Goal: Use online tool/utility: Utilize a website feature to perform a specific function

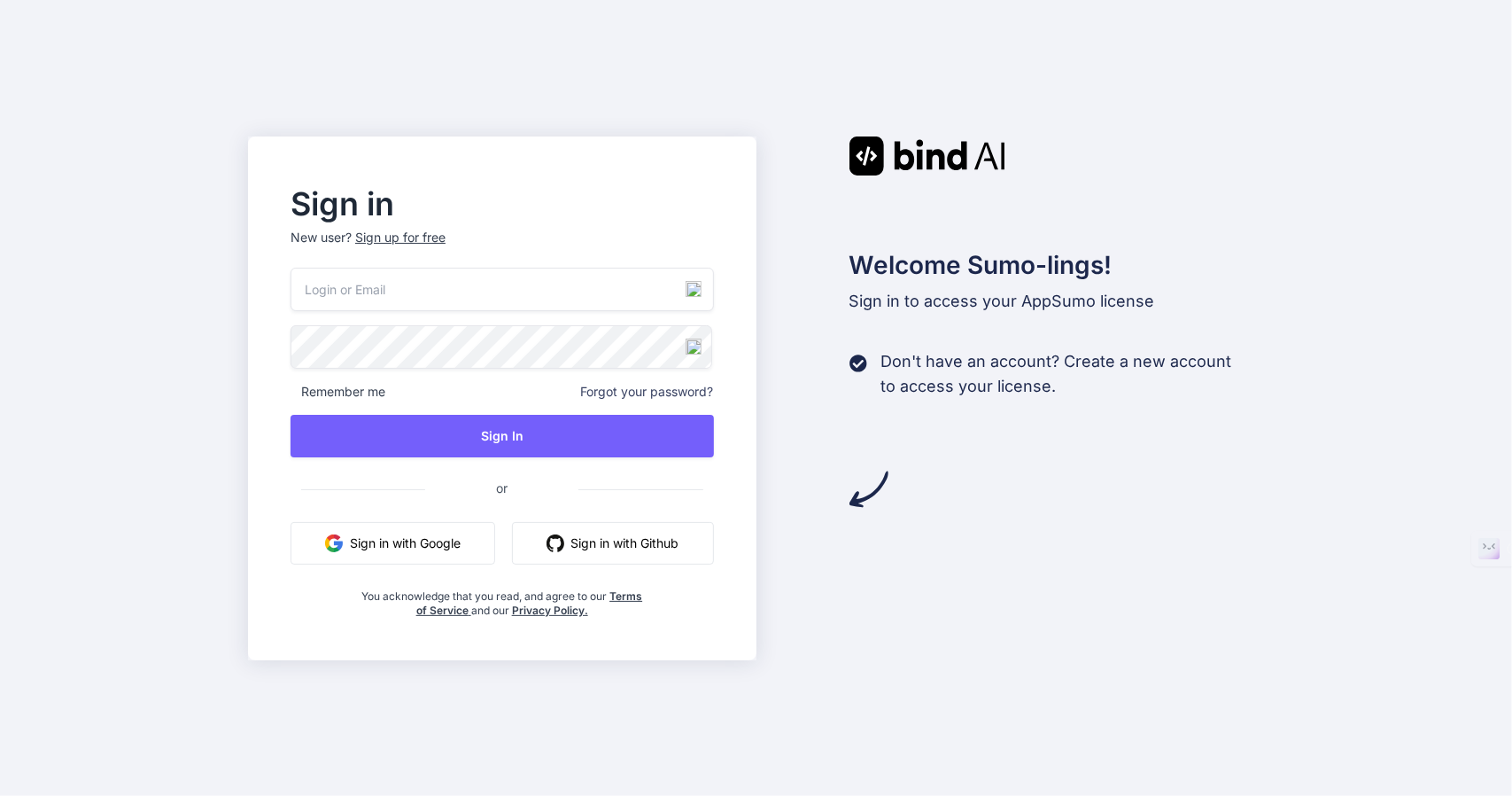
click at [429, 538] on button "Sign in with Google" at bounding box center [392, 543] width 204 height 43
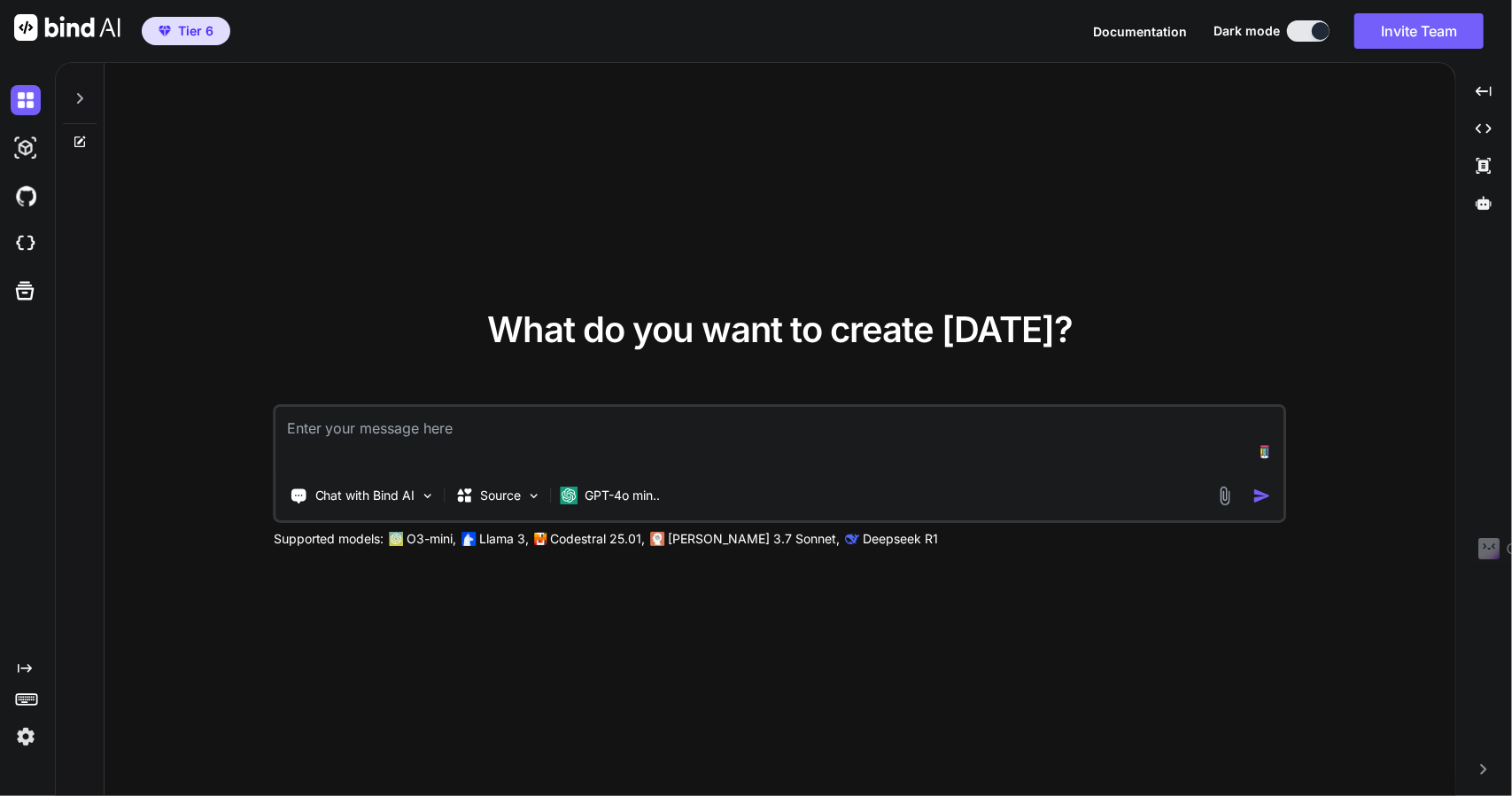
click at [26, 742] on img at bounding box center [25, 736] width 30 height 30
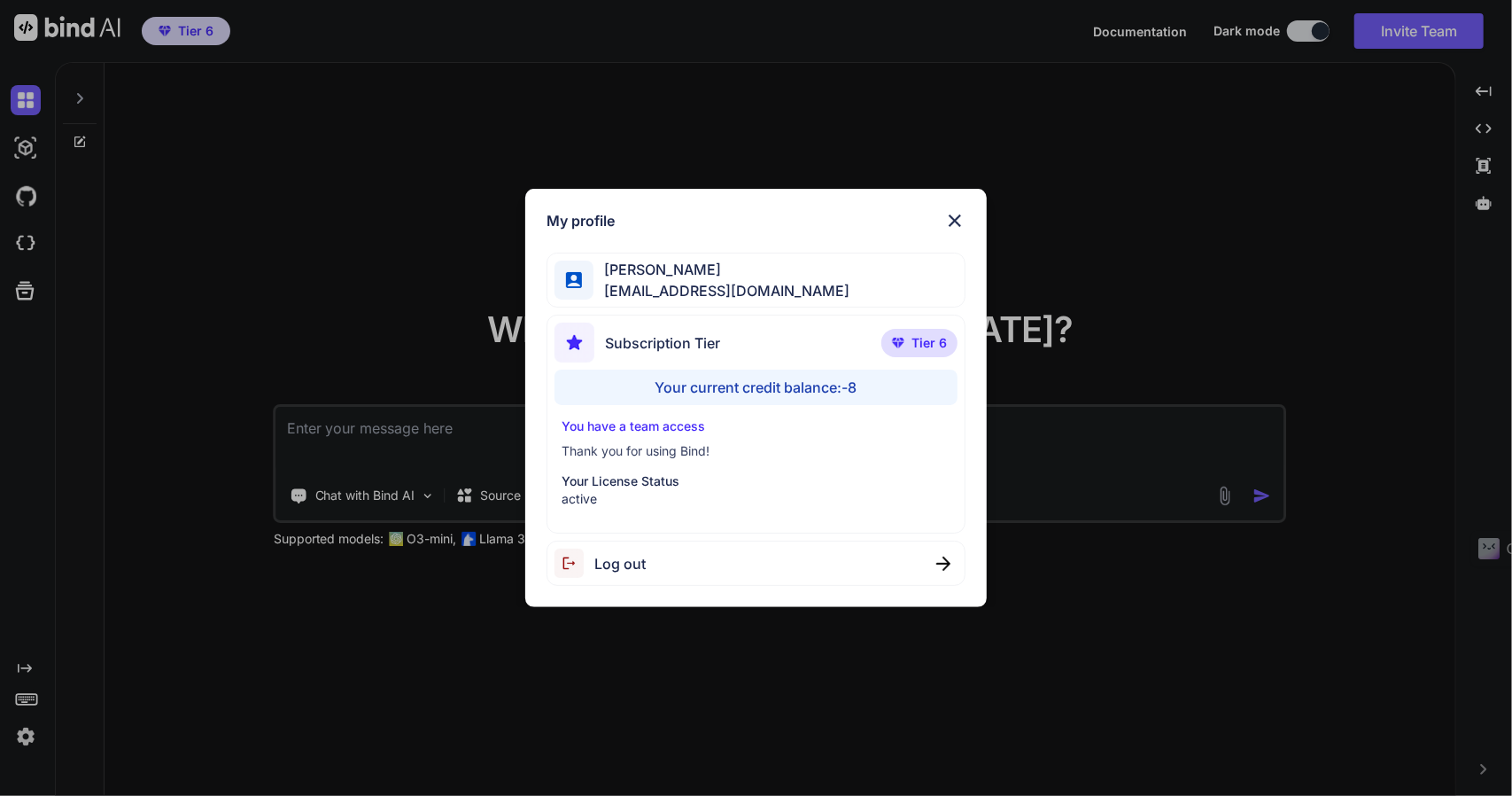
drag, startPoint x: 258, startPoint y: 719, endPoint x: 272, endPoint y: 706, distance: 19.1
click at [262, 717] on div "My profile [PERSON_NAME] [EMAIL_ADDRESS][DOMAIN_NAME] Subscription Tier Tier 6 …" at bounding box center [756, 398] width 1512 height 796
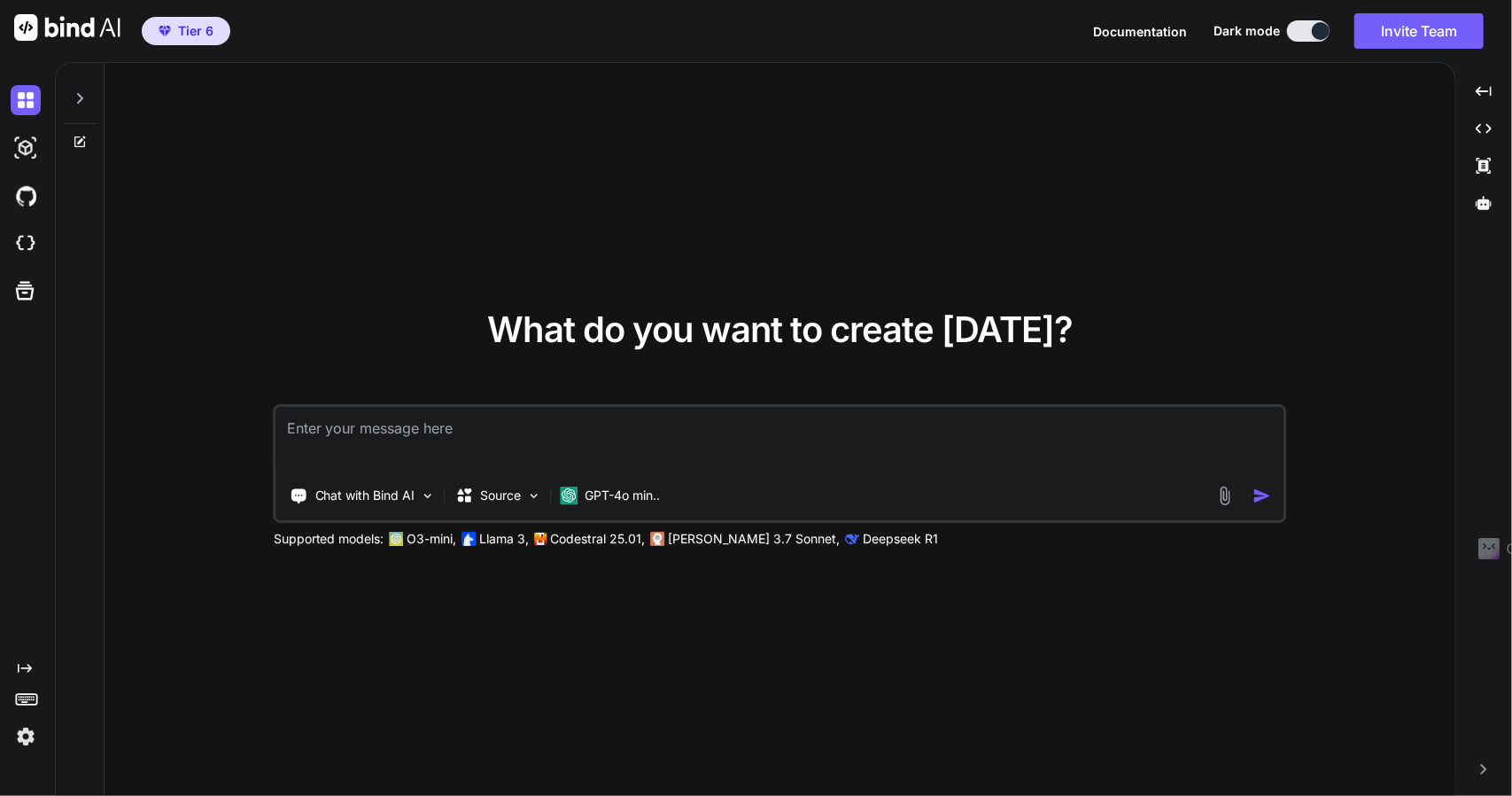
click at [432, 415] on textarea at bounding box center [779, 440] width 1006 height 65
type textarea "hello"
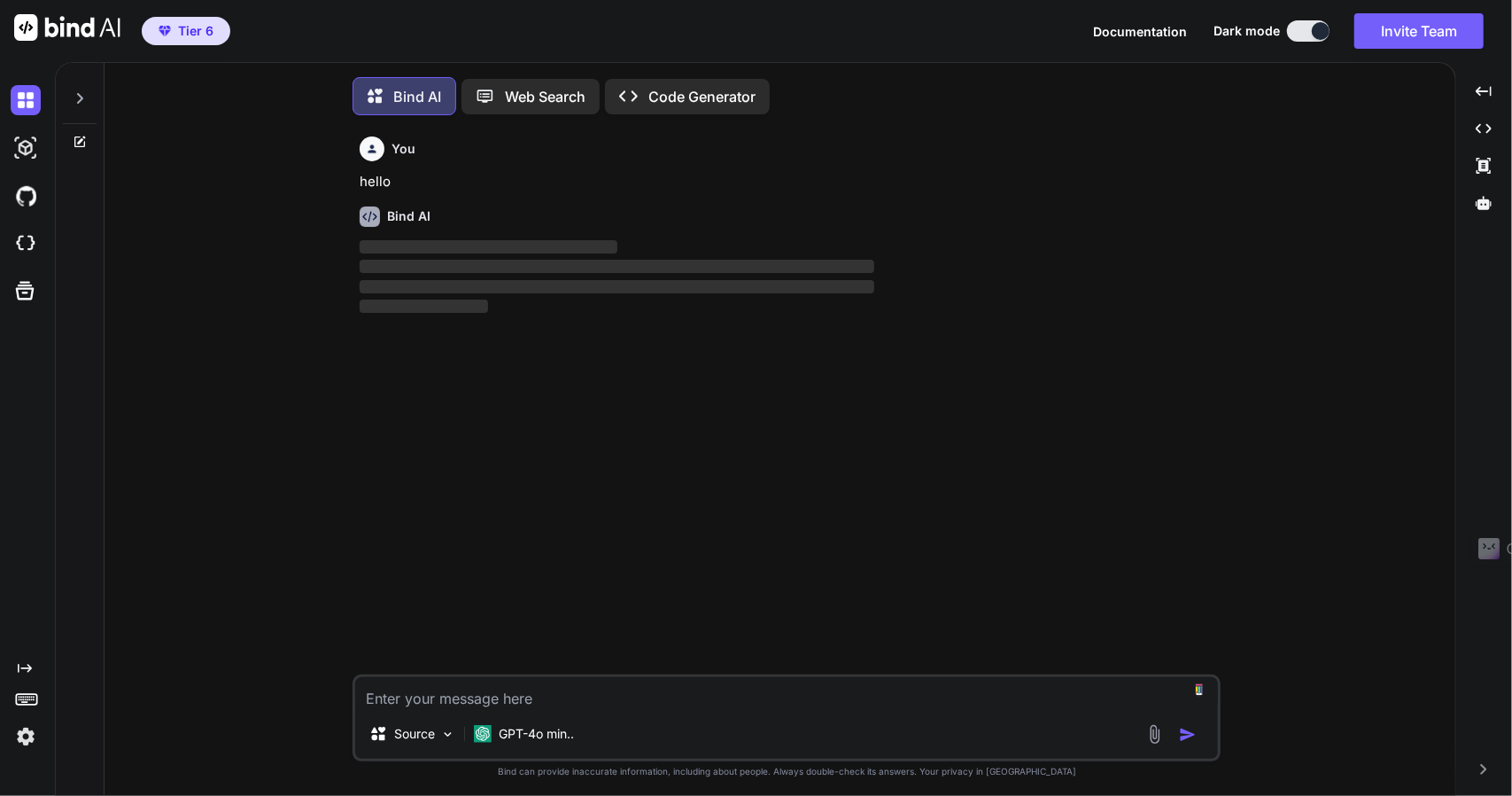
scroll to position [7, 0]
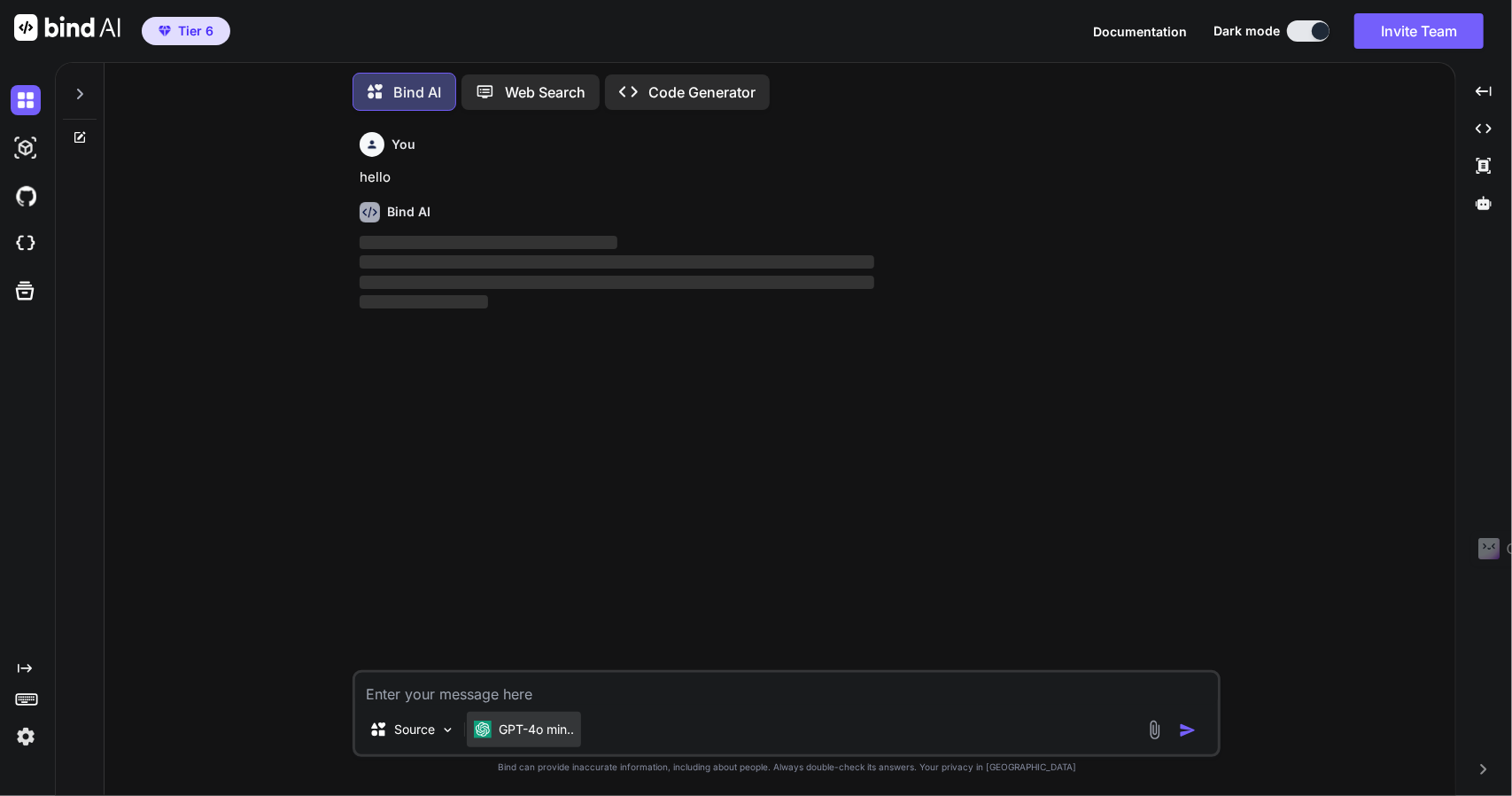
click at [526, 727] on p "GPT-4o min.." at bounding box center [536, 729] width 76 height 18
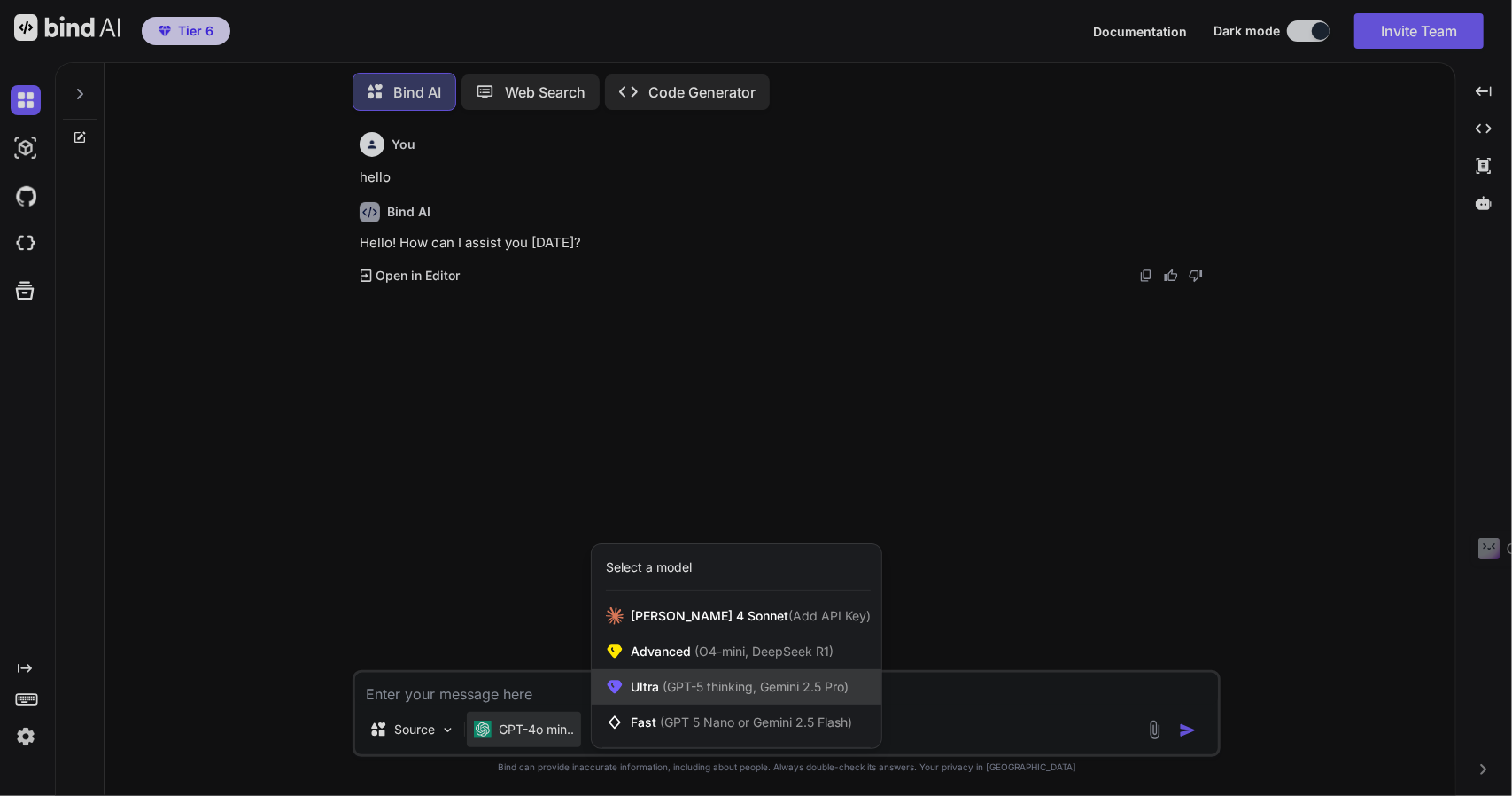
click at [660, 679] on span "Ultra (GPT-5 thinking, Gemini 2.5 Pro)" at bounding box center [740, 686] width 218 height 18
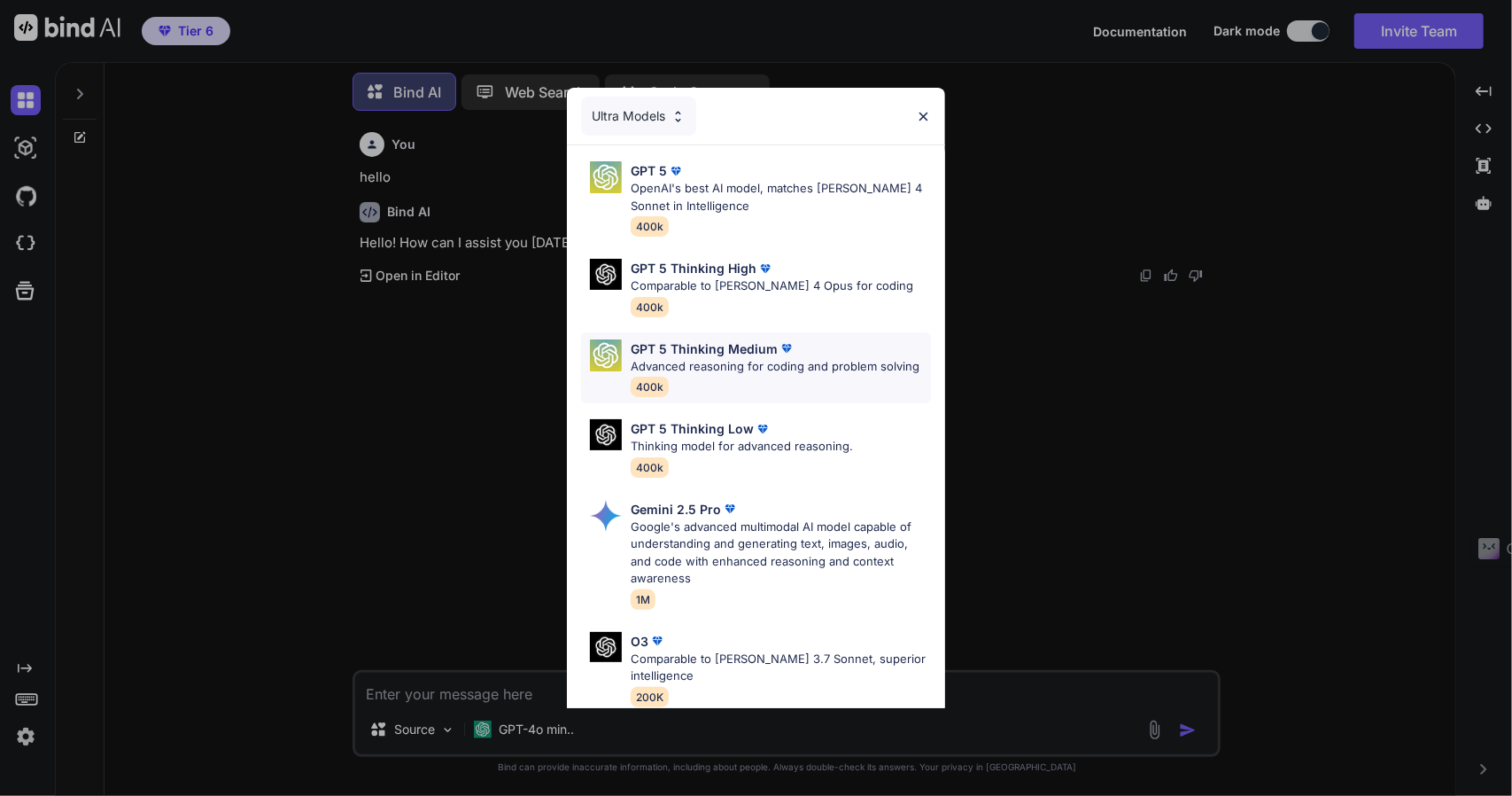
click at [751, 356] on p "GPT 5 Thinking Medium" at bounding box center [704, 349] width 147 height 19
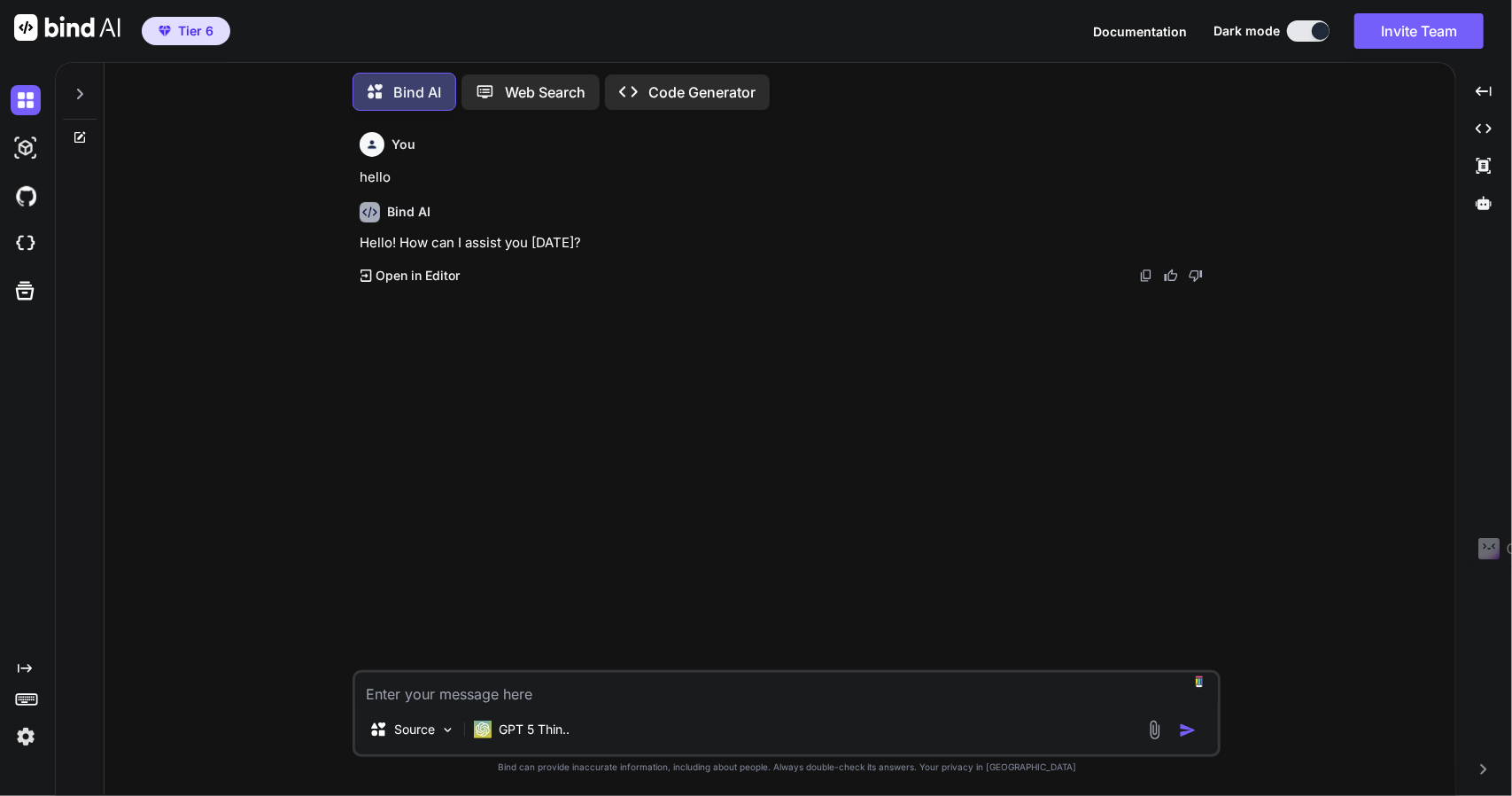
click at [509, 697] on textarea at bounding box center [786, 689] width 863 height 32
type textarea "hello"
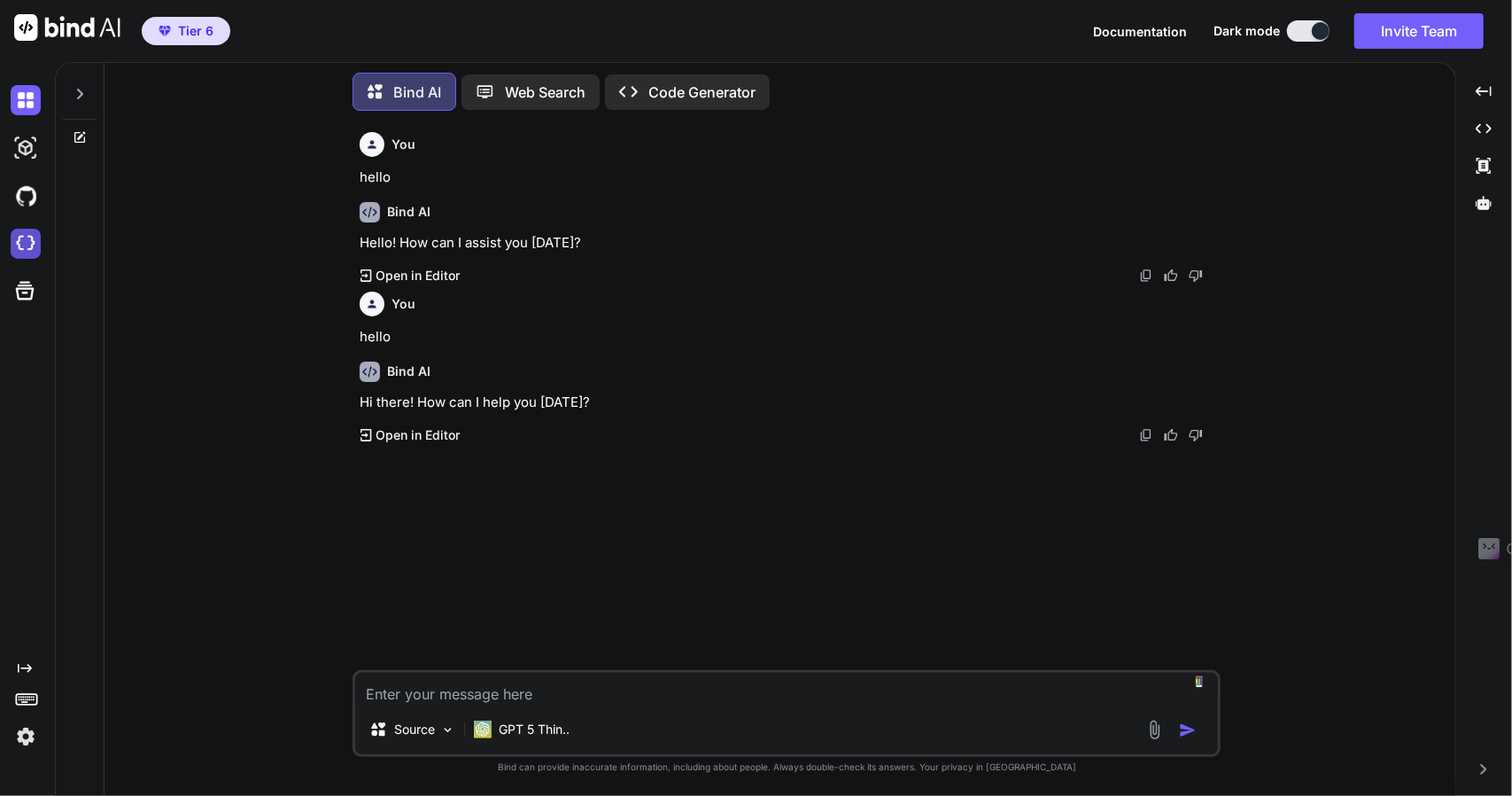
click at [35, 245] on img at bounding box center [25, 244] width 30 height 30
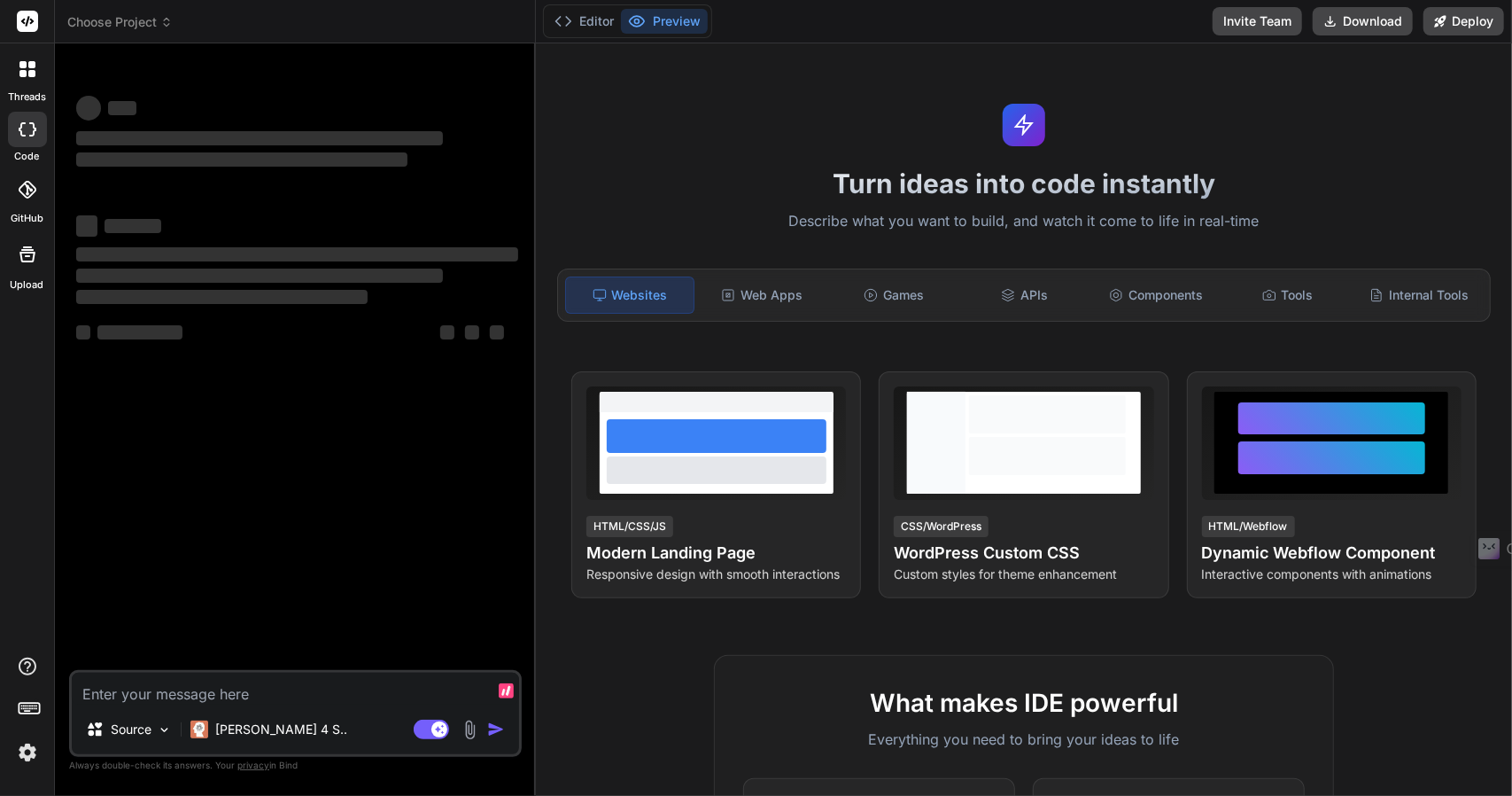
click at [214, 685] on textarea at bounding box center [295, 689] width 447 height 32
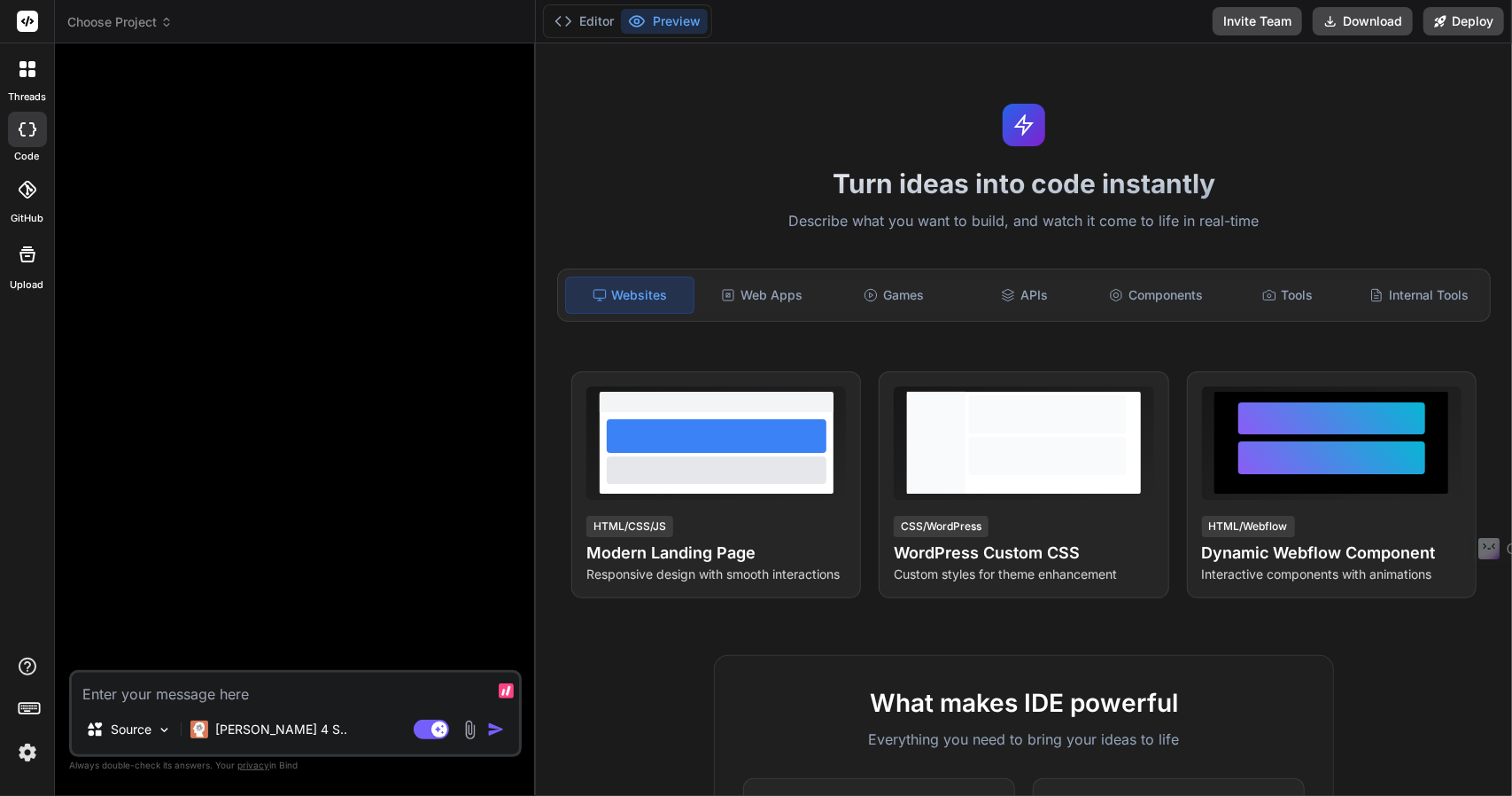
type textarea "x"
type textarea "m"
type textarea "x"
type textarea "ma"
type textarea "x"
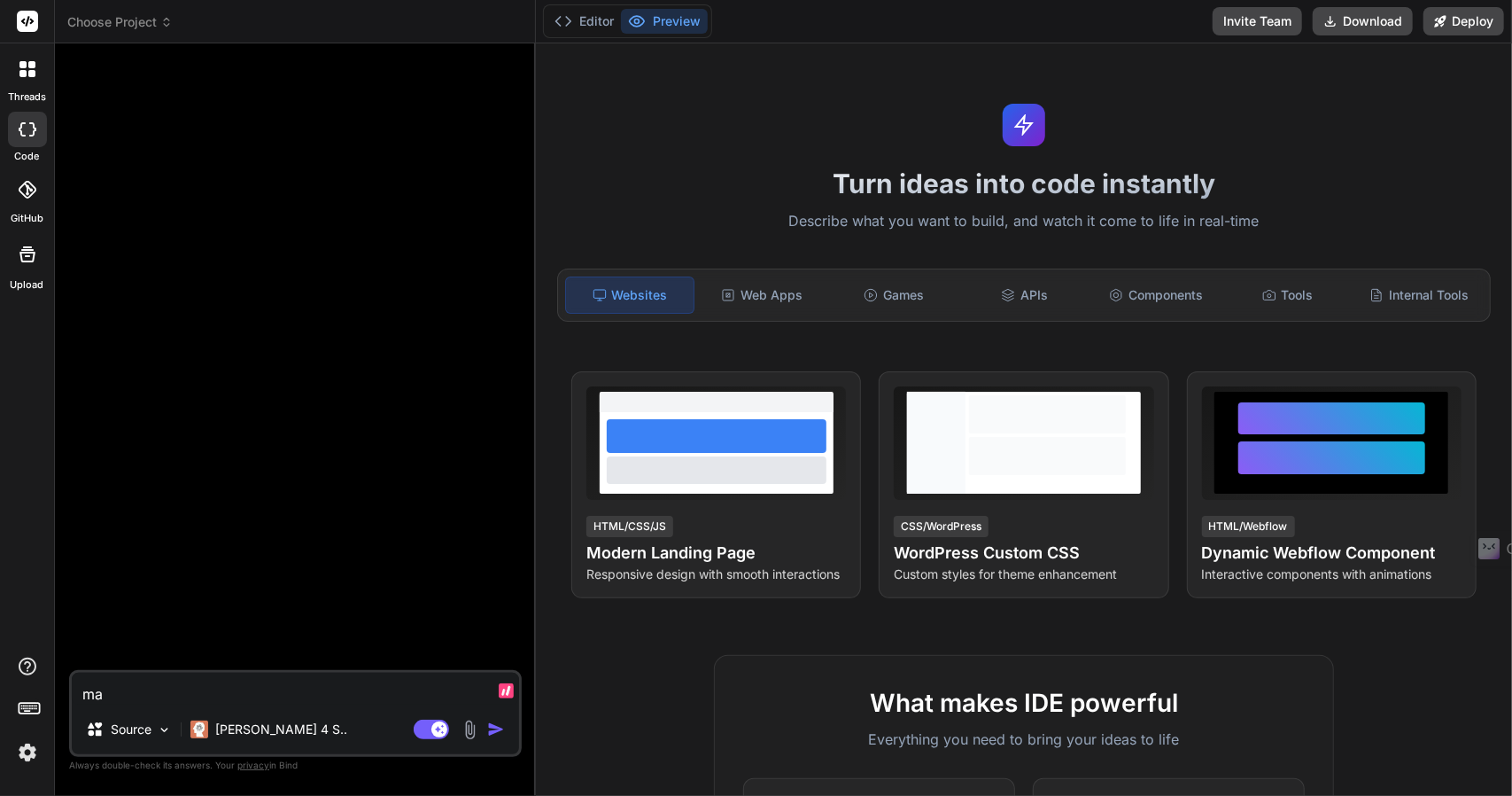
type textarea "mak"
type textarea "x"
type textarea "make"
type textarea "x"
type textarea "make"
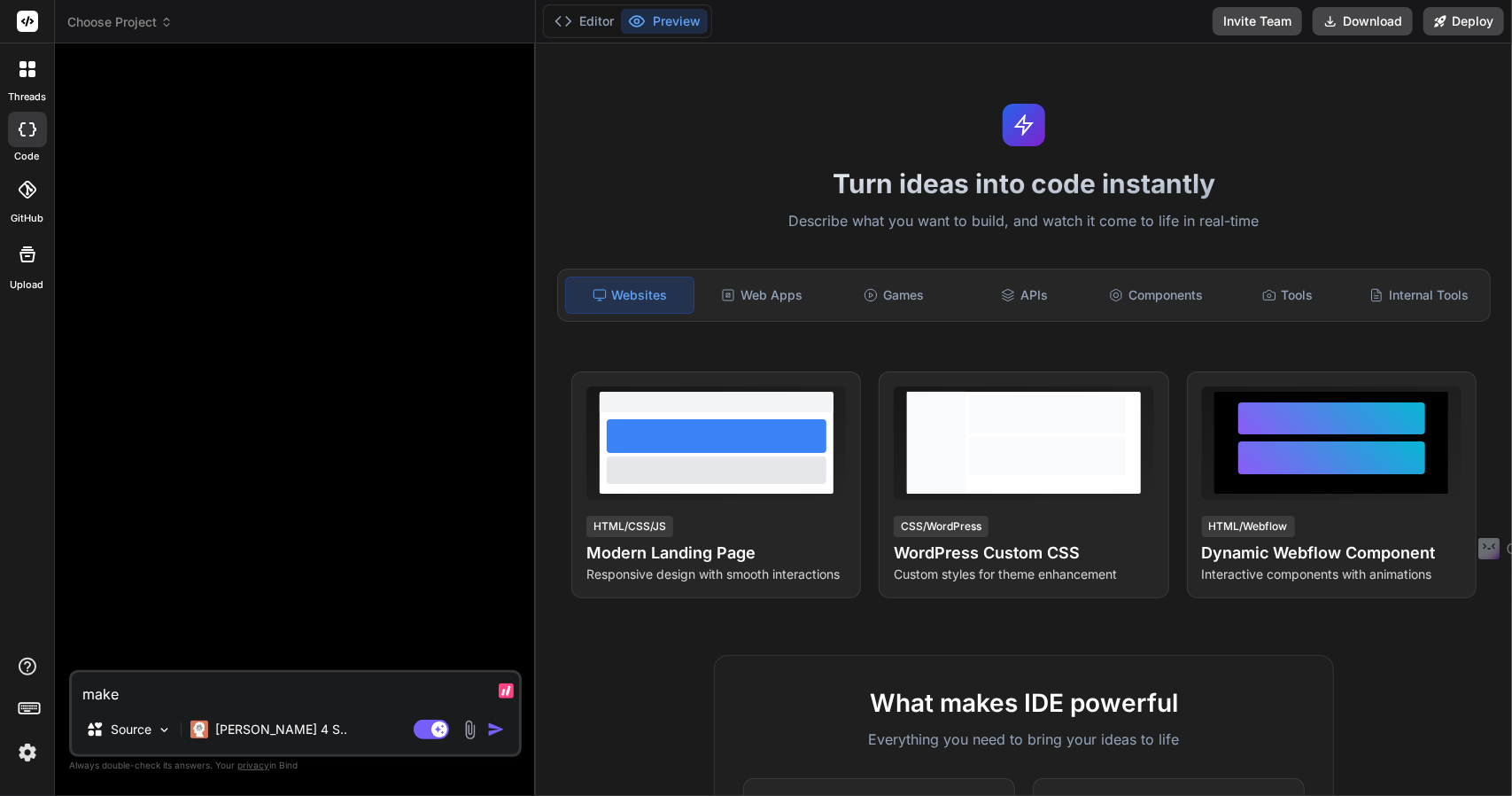
type textarea "x"
type textarea "make m"
type textarea "x"
type textarea "make me"
type textarea "x"
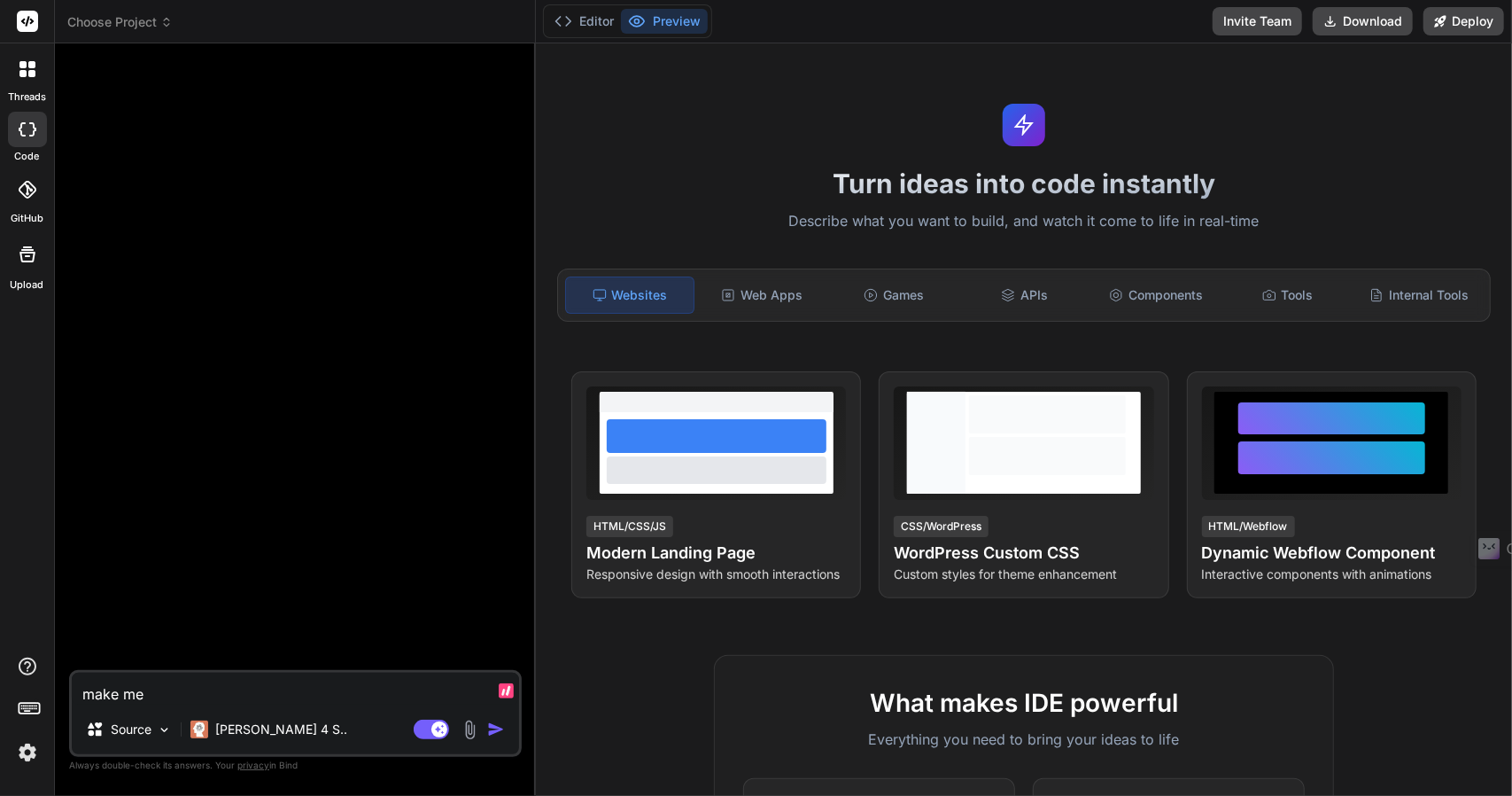
type textarea "make me"
type textarea "x"
type textarea "make me a"
type textarea "x"
type textarea "make me a"
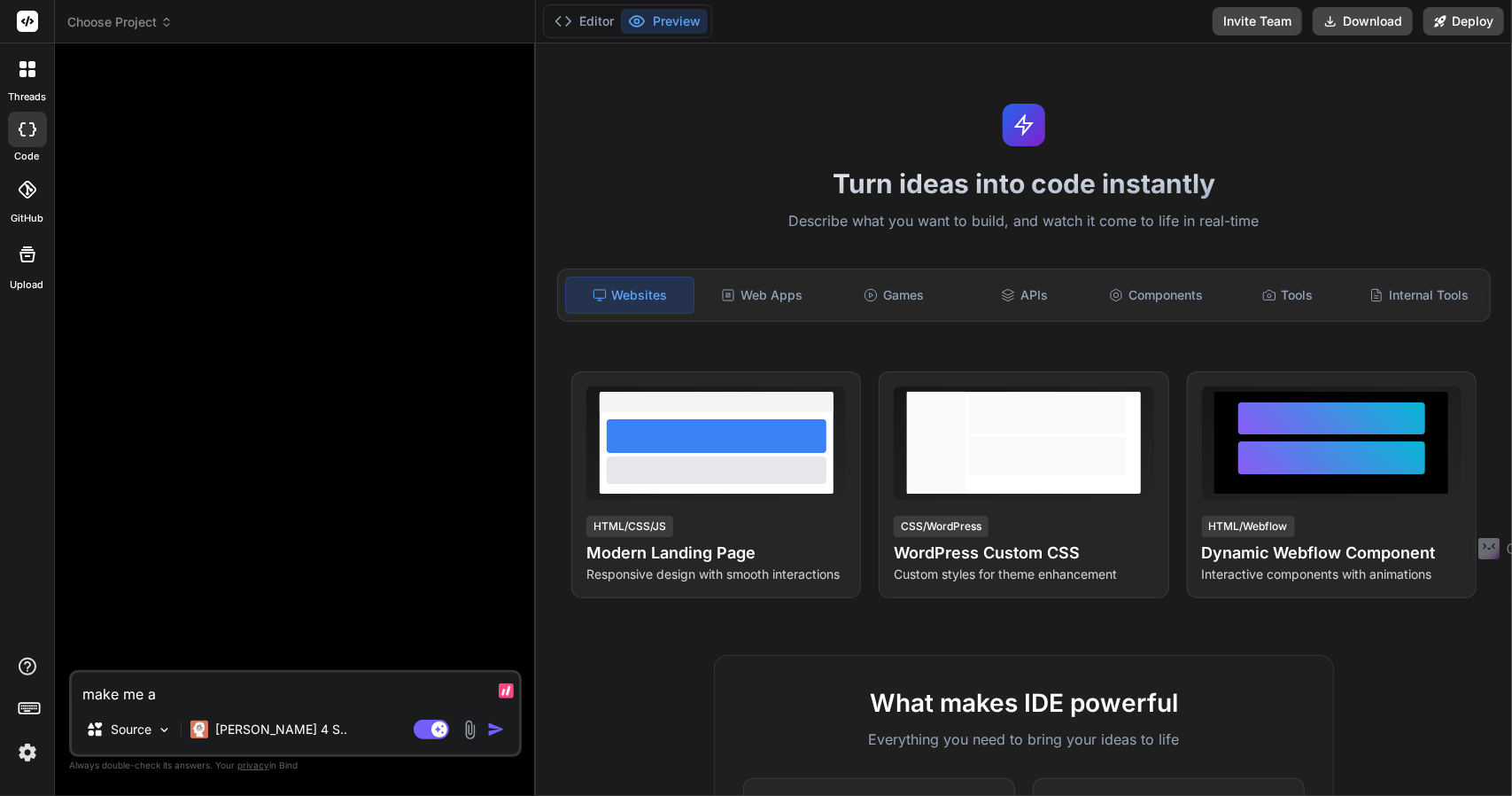
type textarea "x"
type textarea "make me a c"
type textarea "x"
type textarea "make me a co"
type textarea "x"
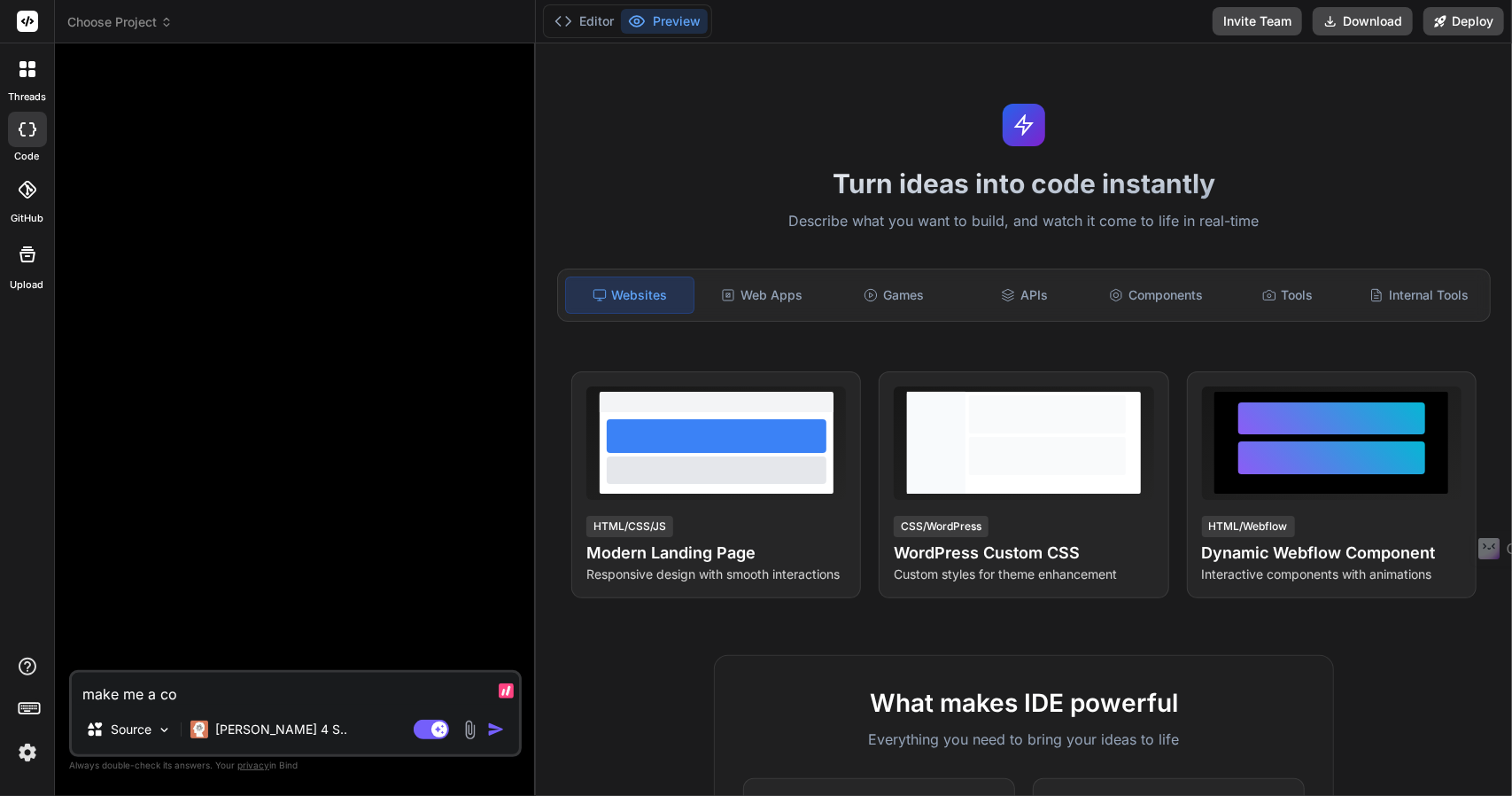
type textarea "make me a coo"
type textarea "x"
type textarea "make me a cool"
type textarea "x"
type textarea "make me a cool"
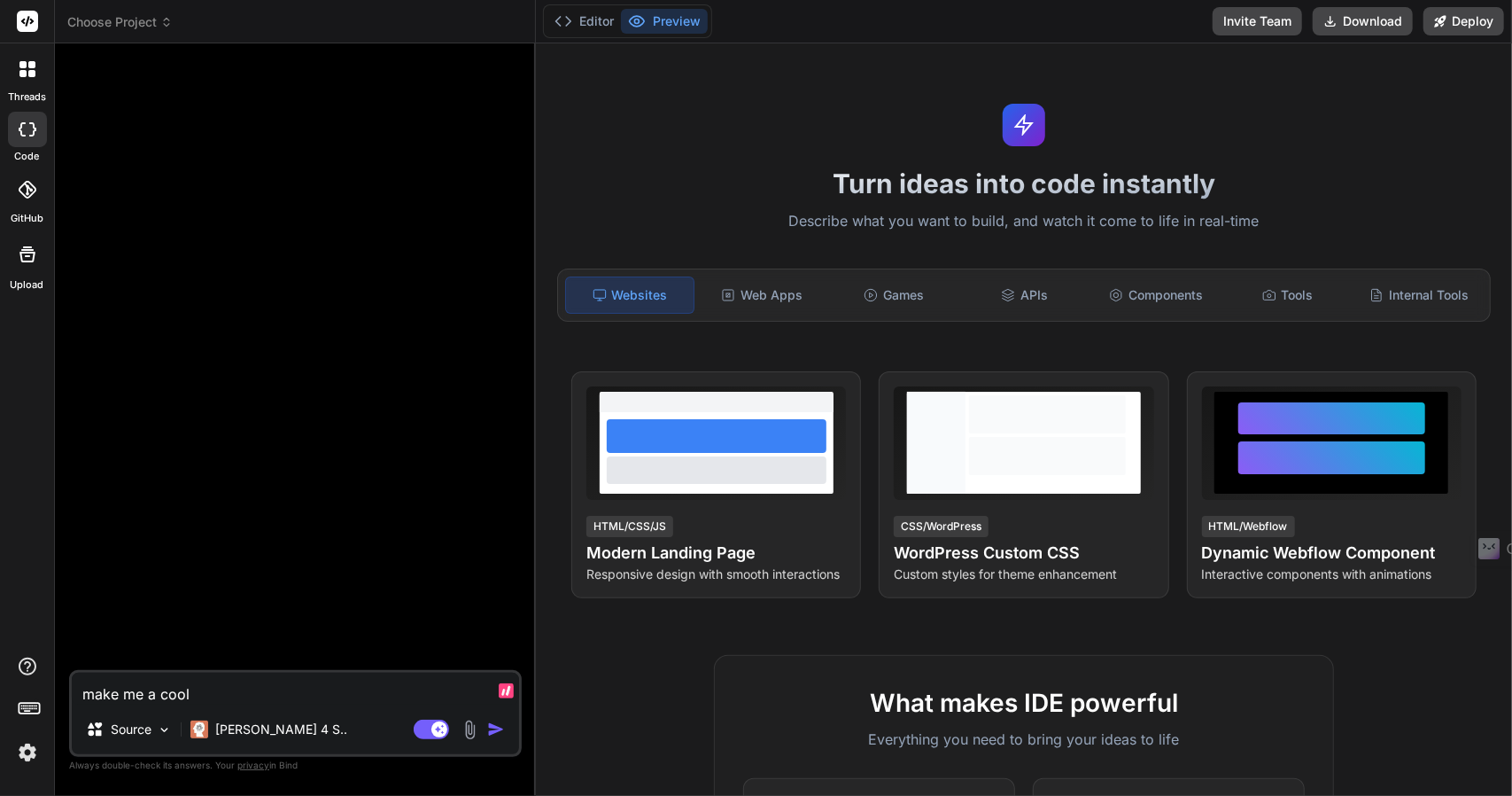
type textarea "x"
type textarea "make me a cool w"
type textarea "x"
type textarea "make me a cool we"
type textarea "x"
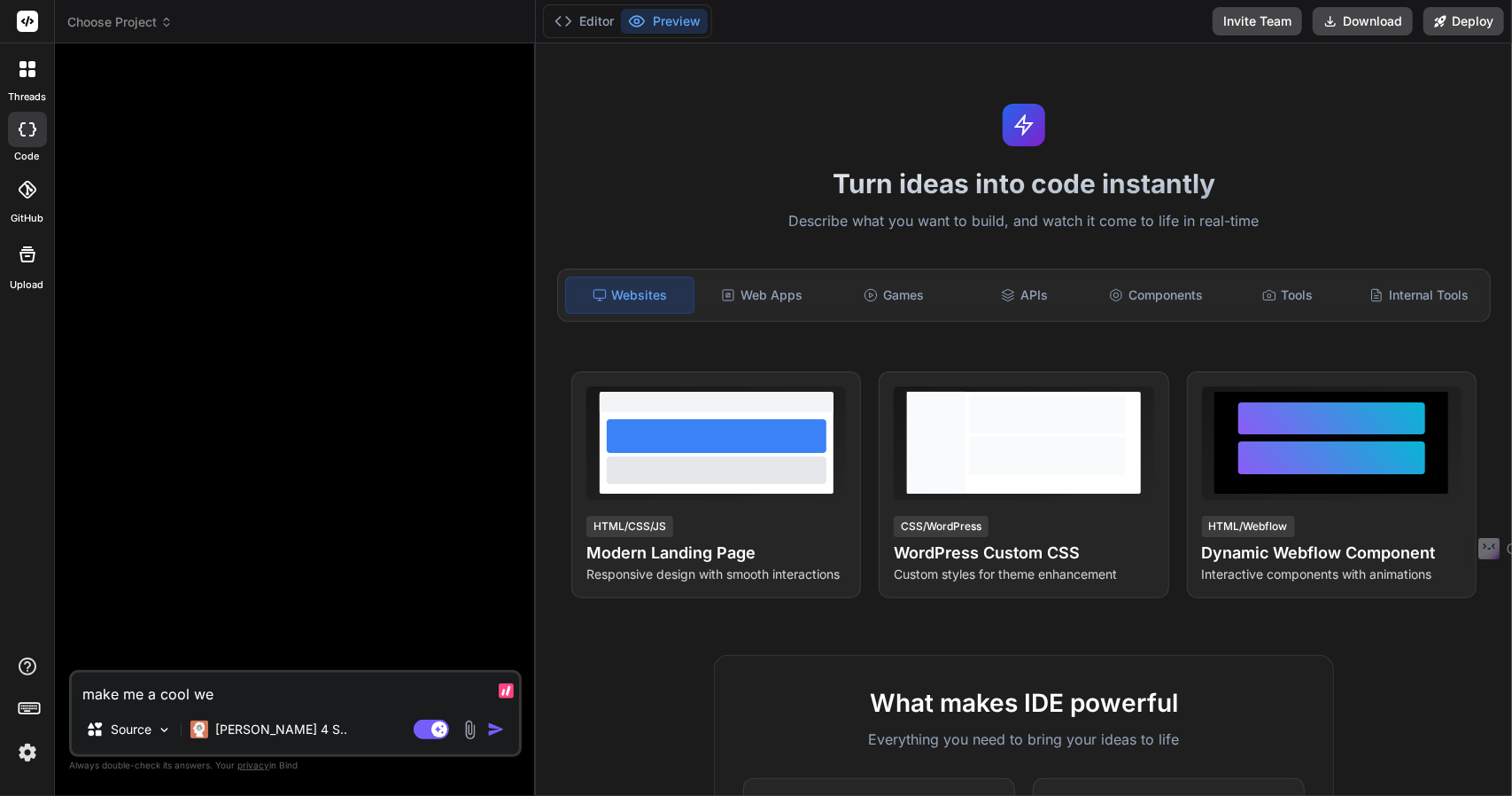
type textarea "make me a cool web"
type textarea "x"
type textarea "make me a cool webp"
type textarea "x"
type textarea "make me a cool webpa"
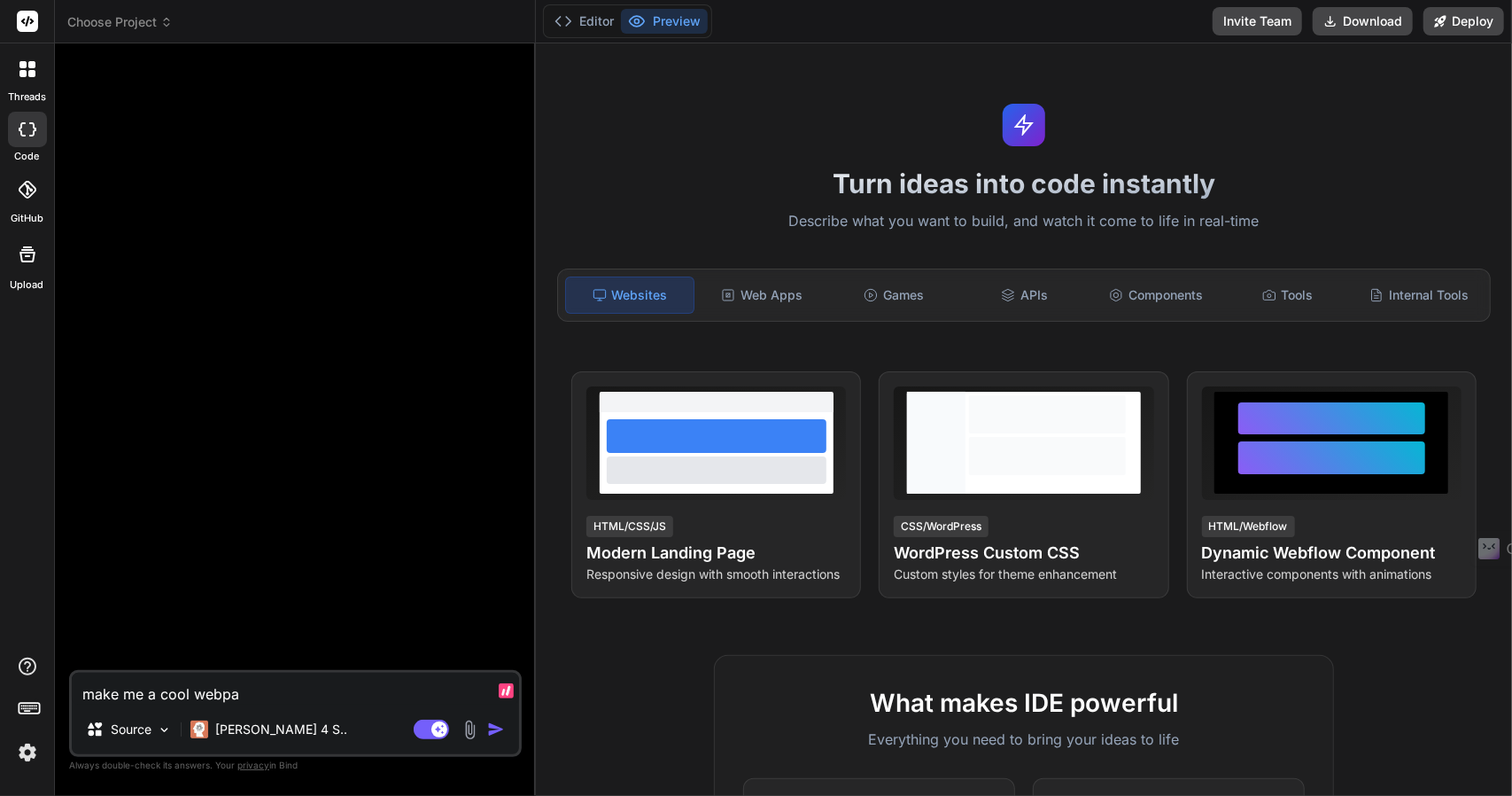
type textarea "x"
type textarea "make me a cool webpag"
type textarea "x"
type textarea "make me a cool webpage"
type textarea "x"
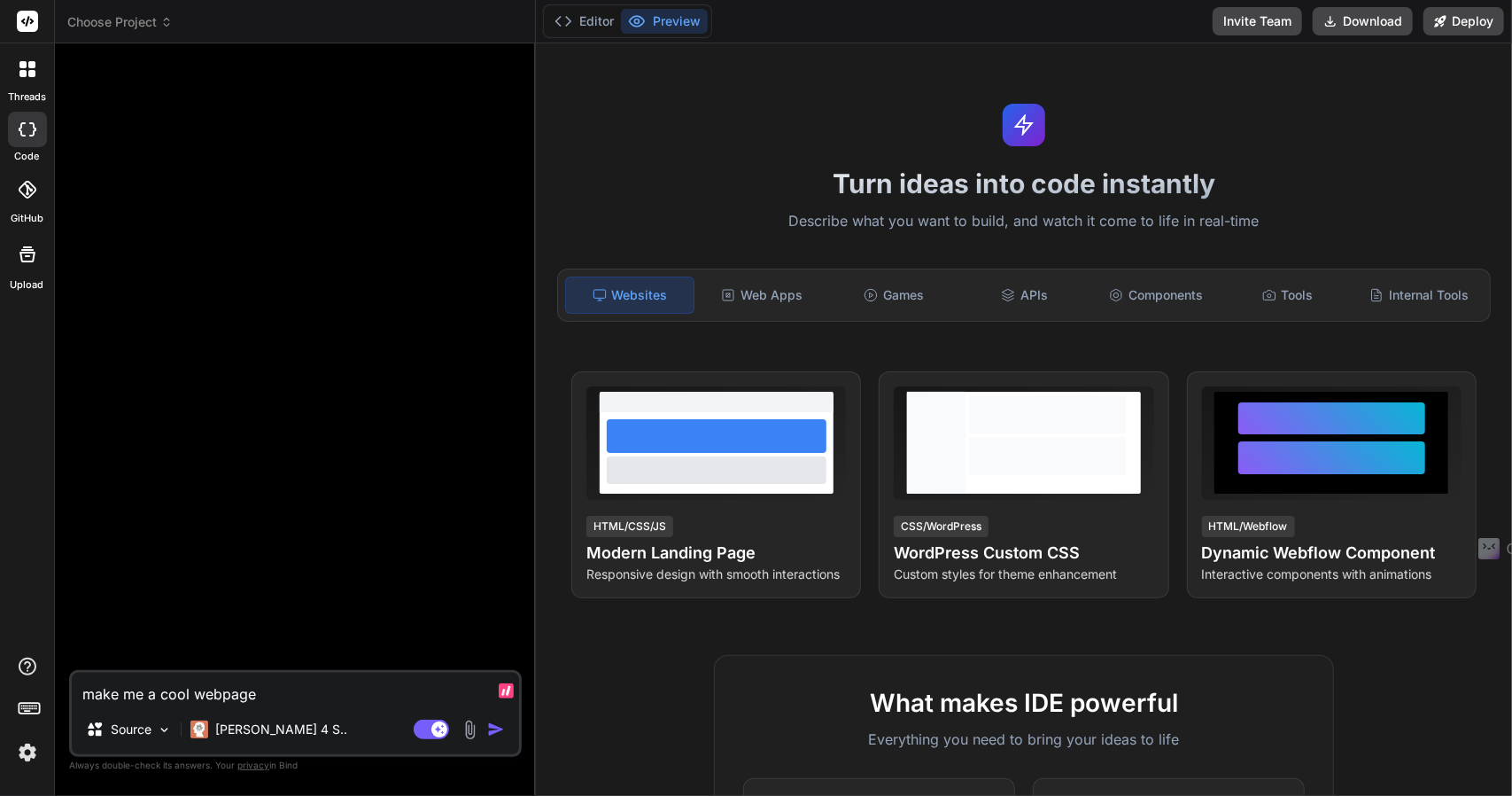
type textarea "make me a cool webpage"
type textarea "x"
type textarea "make me a cool webpage f"
type textarea "x"
type textarea "make me a cool webpage fo"
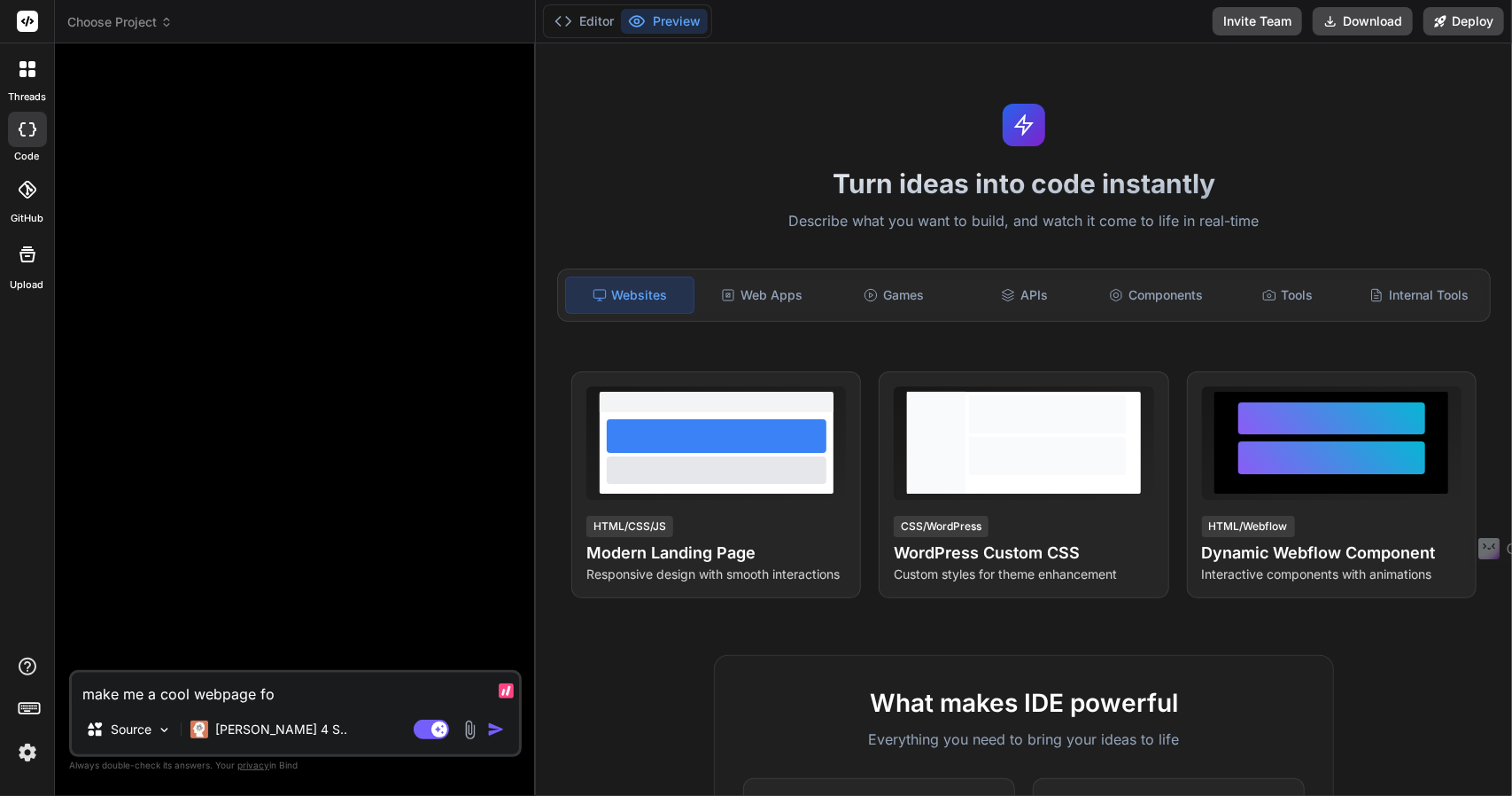
type textarea "x"
type textarea "make me a cool webpage for"
type textarea "x"
type textarea "make me a cool webpage for"
type textarea "x"
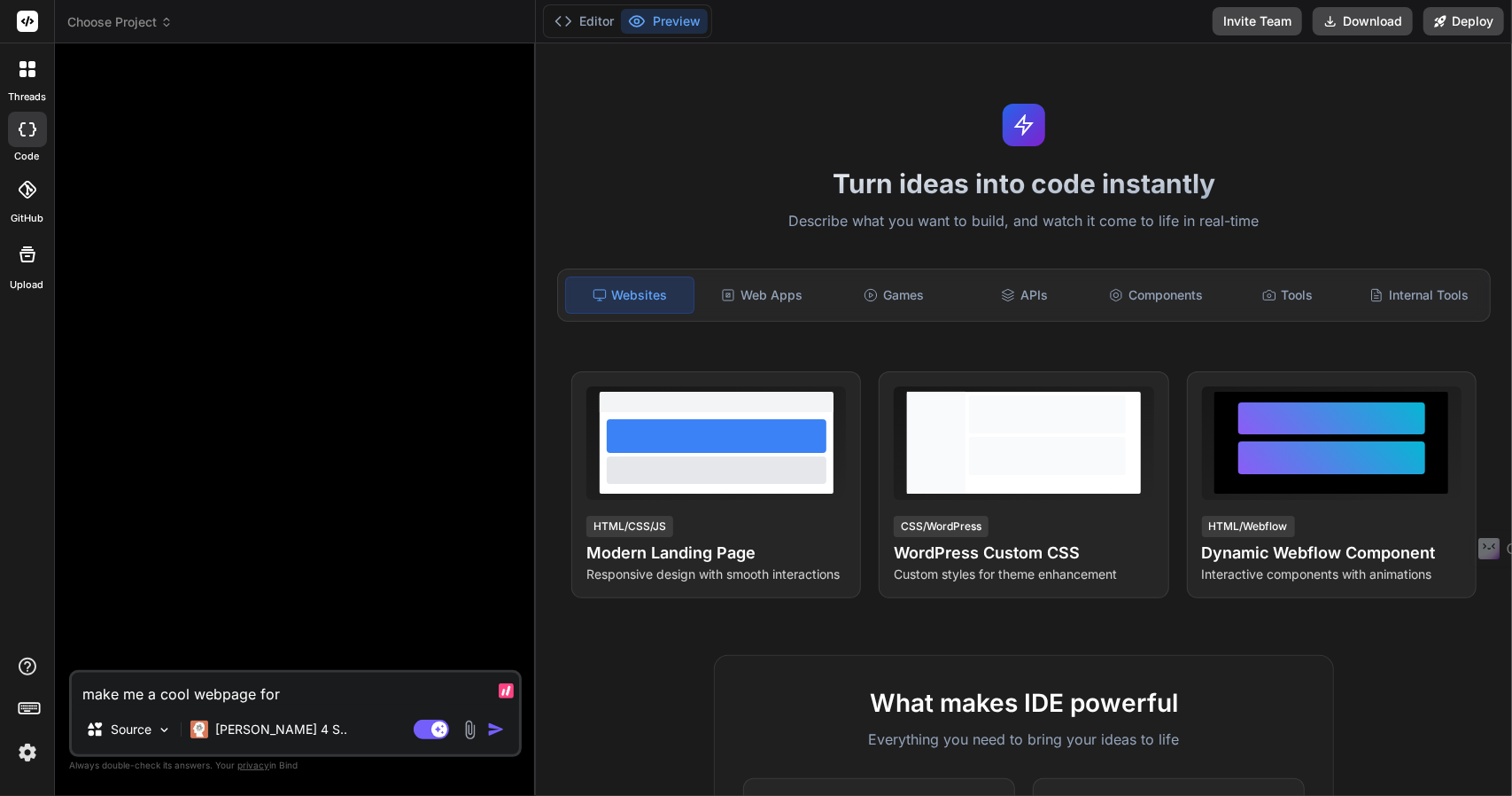
type textarea "make me a cool webpage for k"
type textarea "x"
type textarea "make me a cool webpage for ki"
type textarea "x"
type textarea "make me a cool webpage for kid"
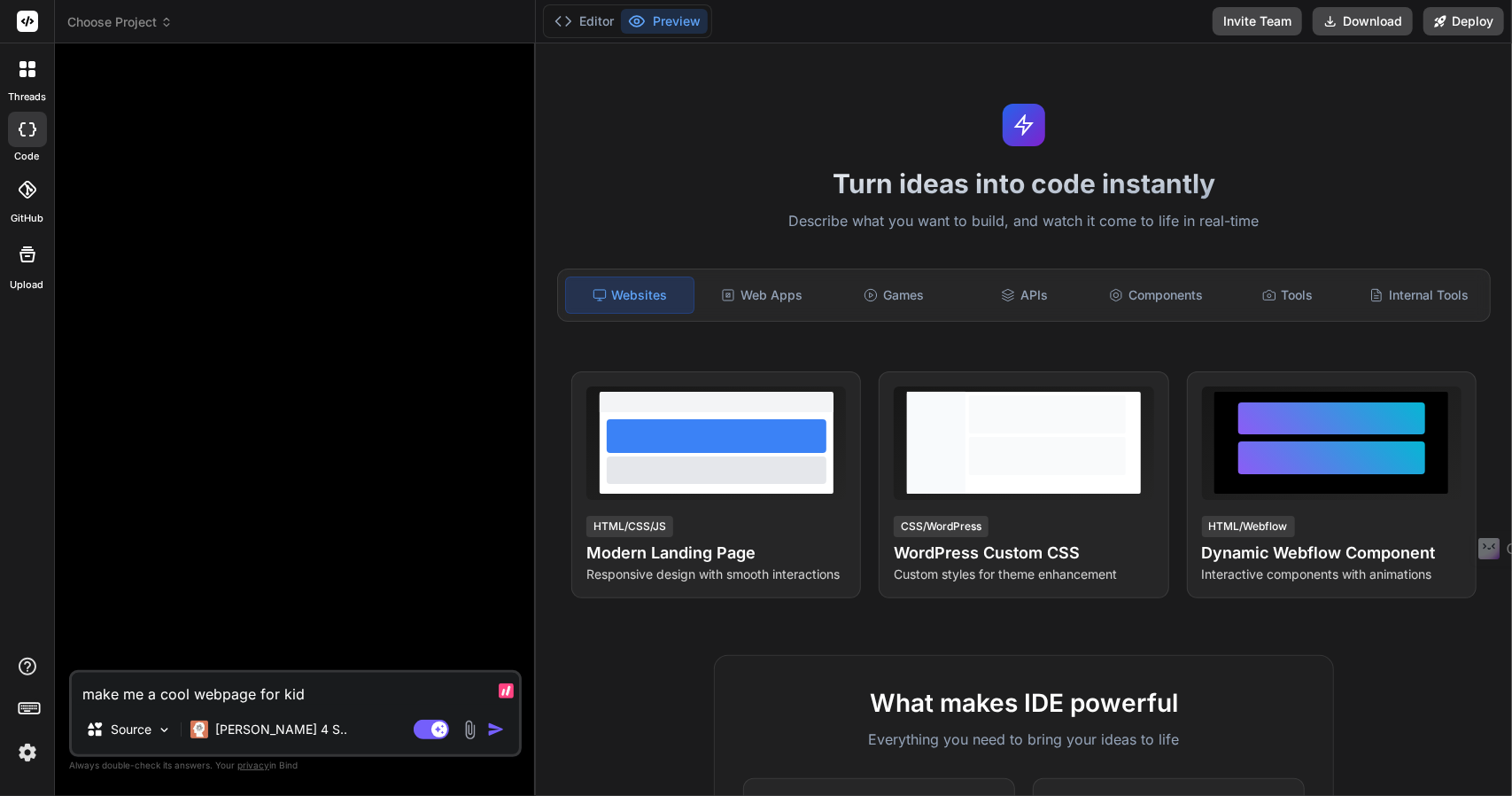
type textarea "x"
type textarea "make me a cool webpage for kids"
type textarea "x"
type textarea "make me a cool webpage for kids"
type textarea "x"
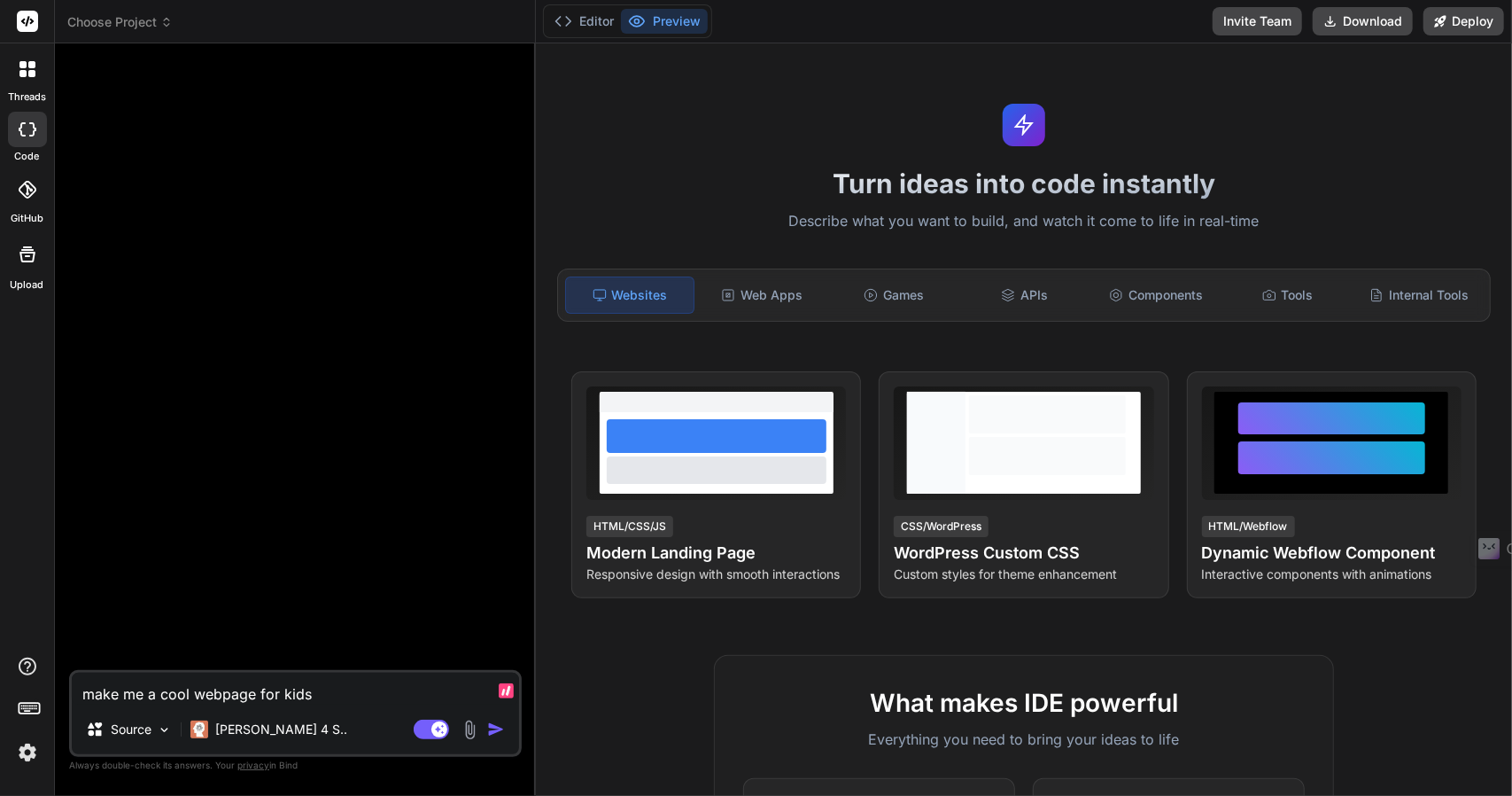
type textarea "make me a cool webpage for kids a"
type textarea "x"
type textarea "make me a cool webpage for kids ab"
type textarea "x"
type textarea "make me a cool webpage for kids abo"
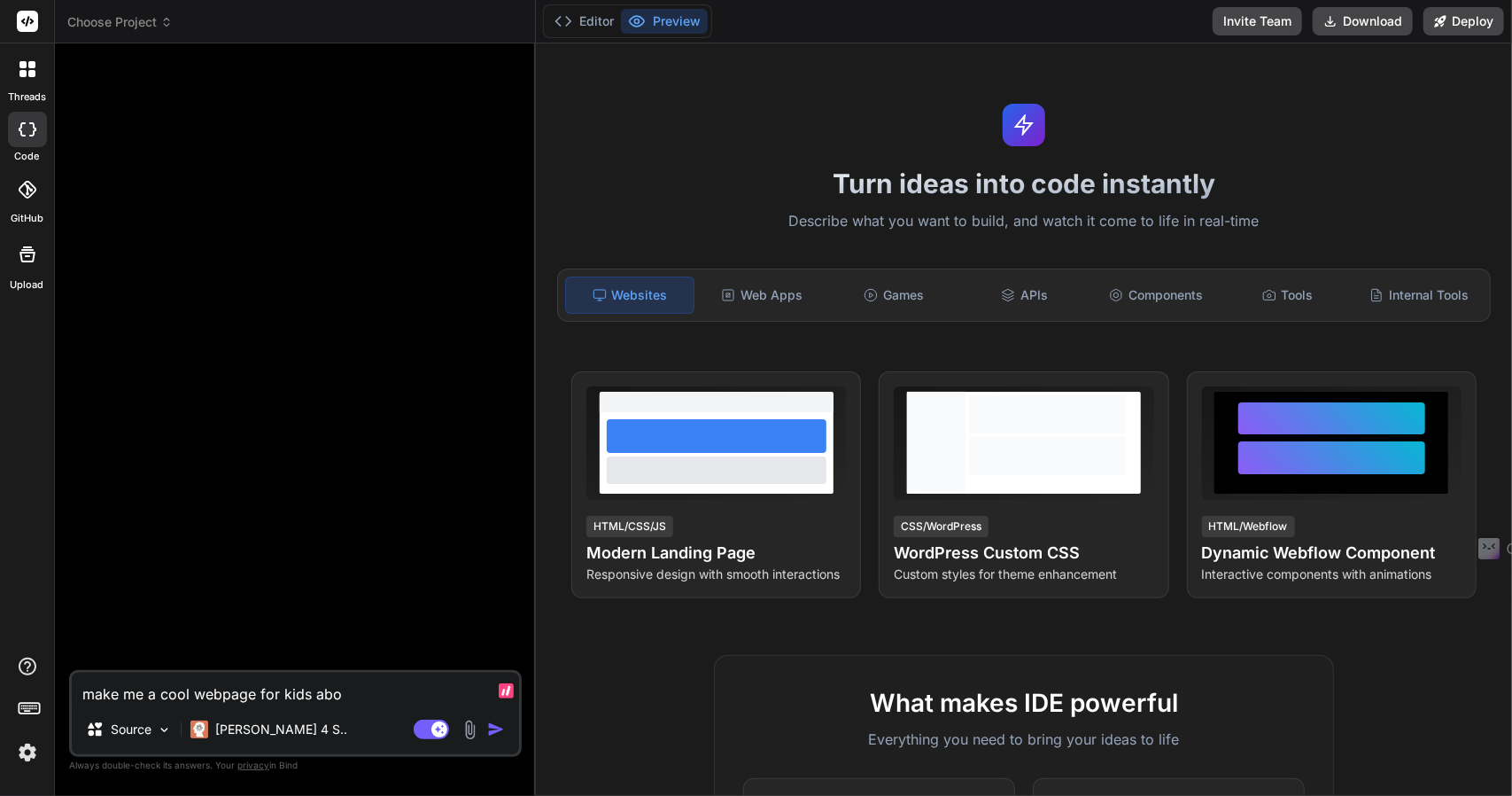
type textarea "x"
type textarea "make me a cool webpage for kids abou"
type textarea "x"
type textarea "make me a cool webpage for kids about"
type textarea "x"
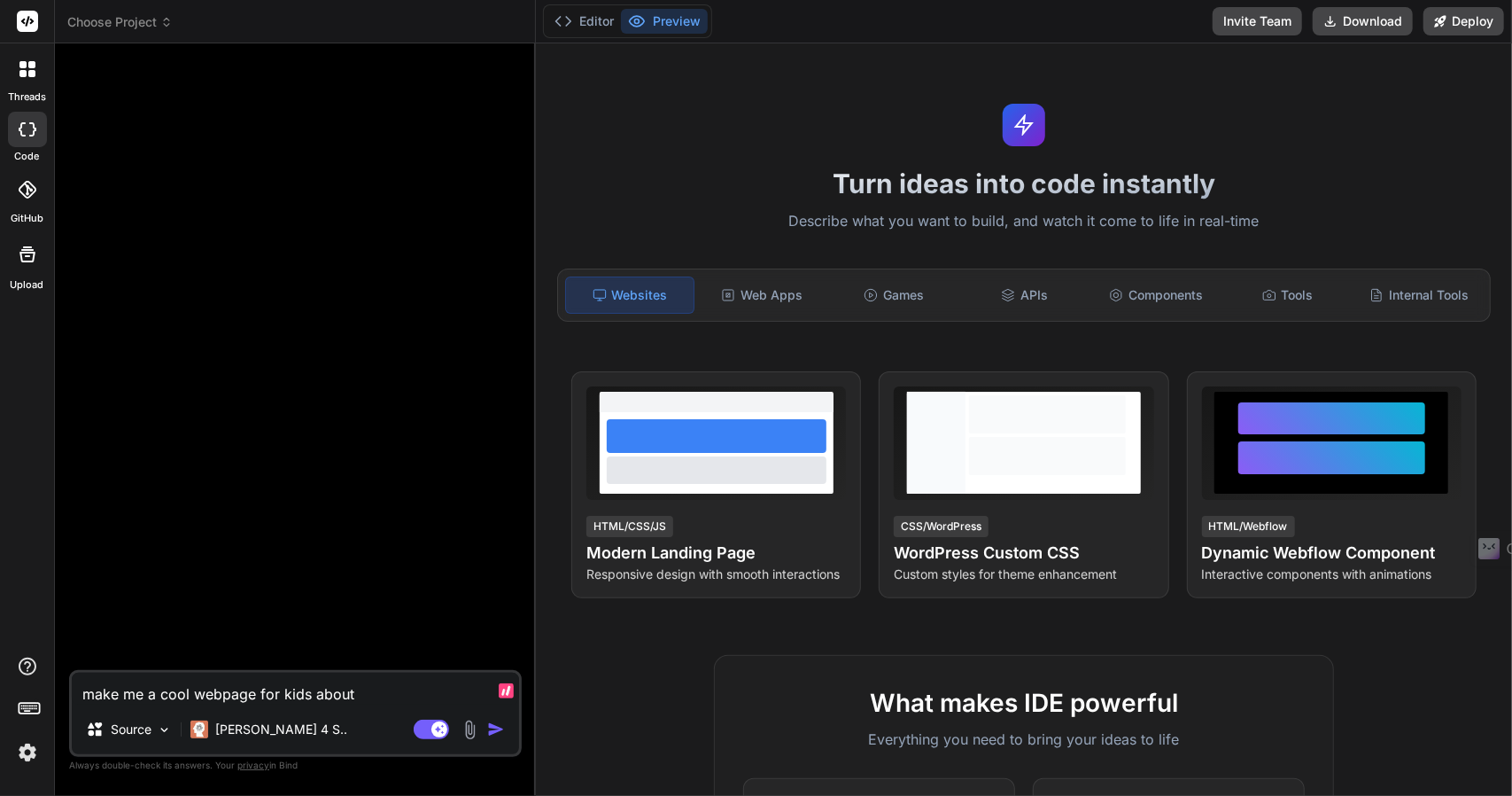
type textarea "make me a cool webpage for kids about"
type textarea "x"
type textarea "make me a cool webpage for kids about s"
type textarea "x"
type textarea "make me a cool webpage for kids about se"
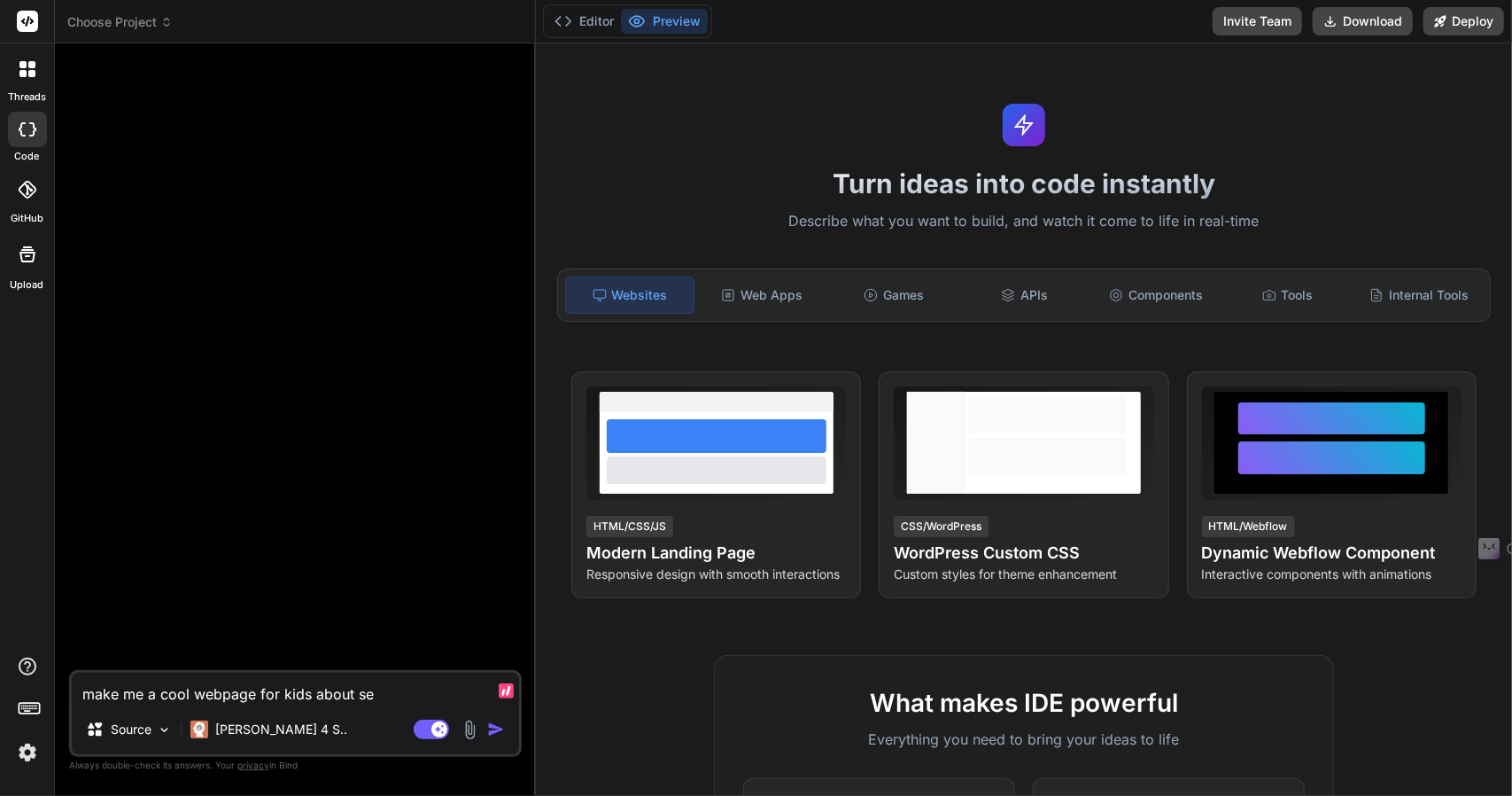
type textarea "x"
type textarea "make me a cool webpage for kids about sea"
type textarea "x"
type textarea "make me a cool webpage for kids about sea"
type textarea "x"
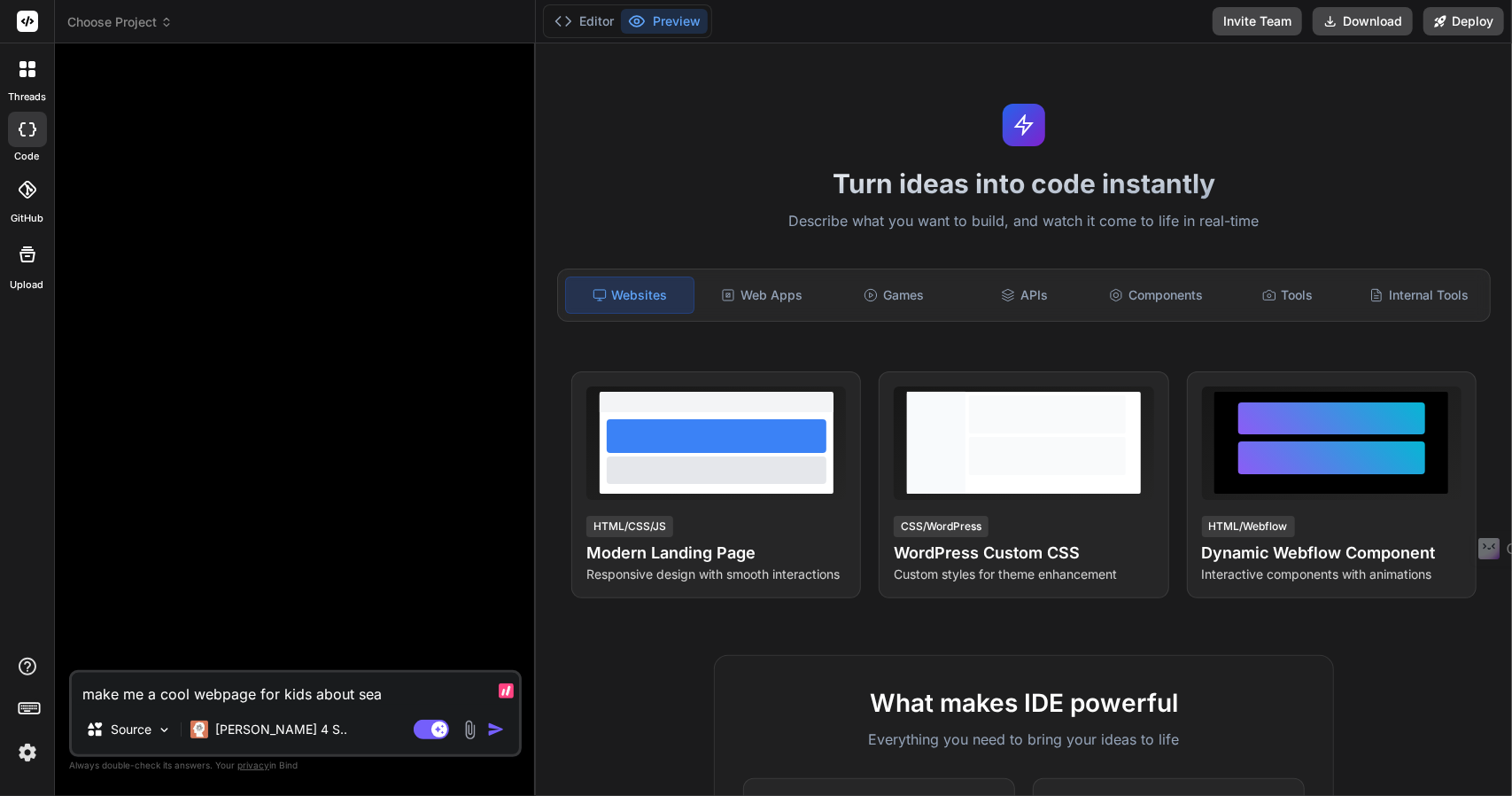
type textarea "make me a cool webpage for kids about sea o"
type textarea "x"
type textarea "make me a cool webpage for kids about sea ot"
type textarea "x"
type textarea "make me a cool webpage for kids about sea ott"
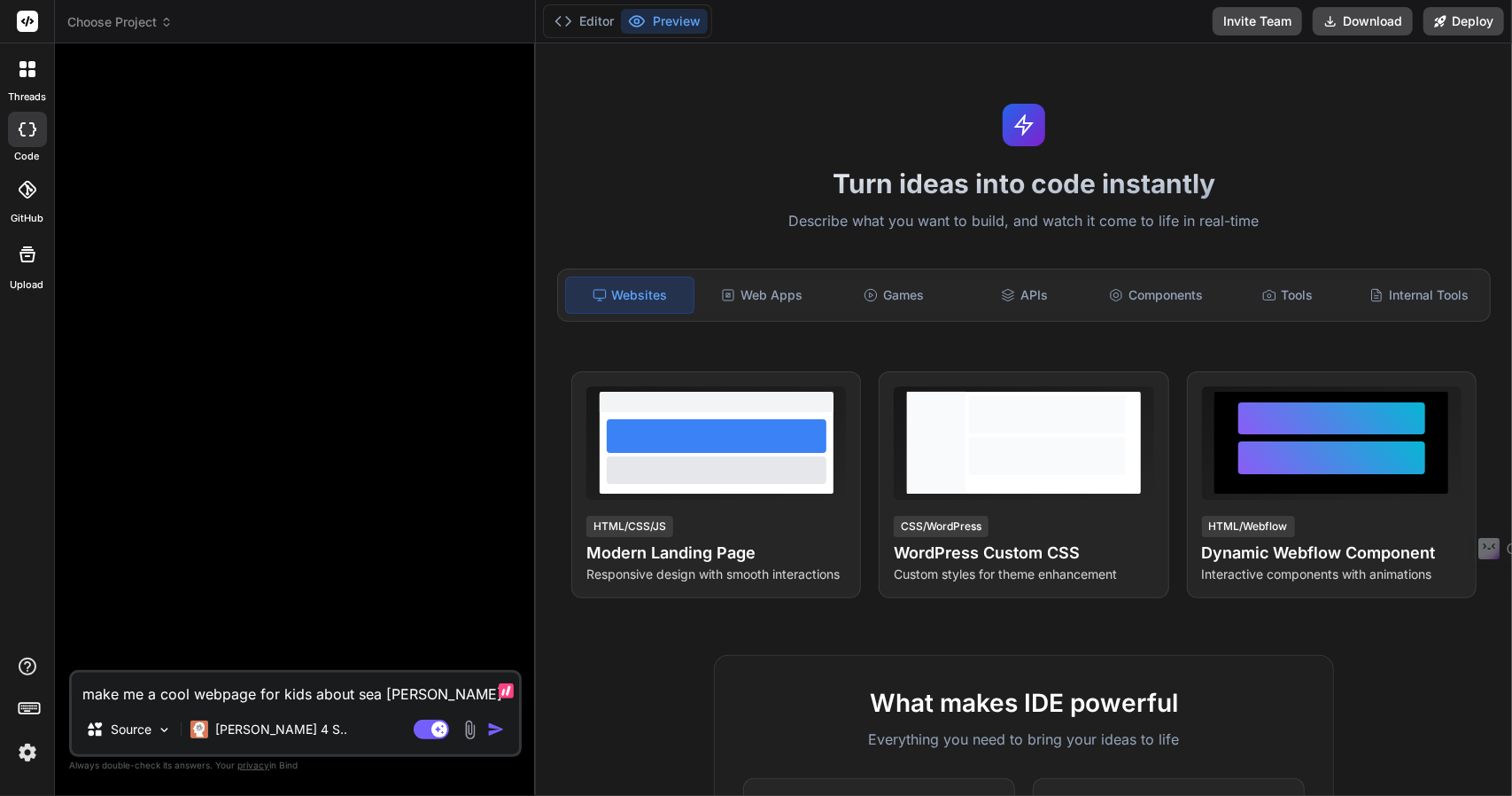
type textarea "x"
type textarea "make me a cool webpage for kids about sea otte"
type textarea "x"
type textarea "make me a cool webpage for kids about sea otter"
type textarea "x"
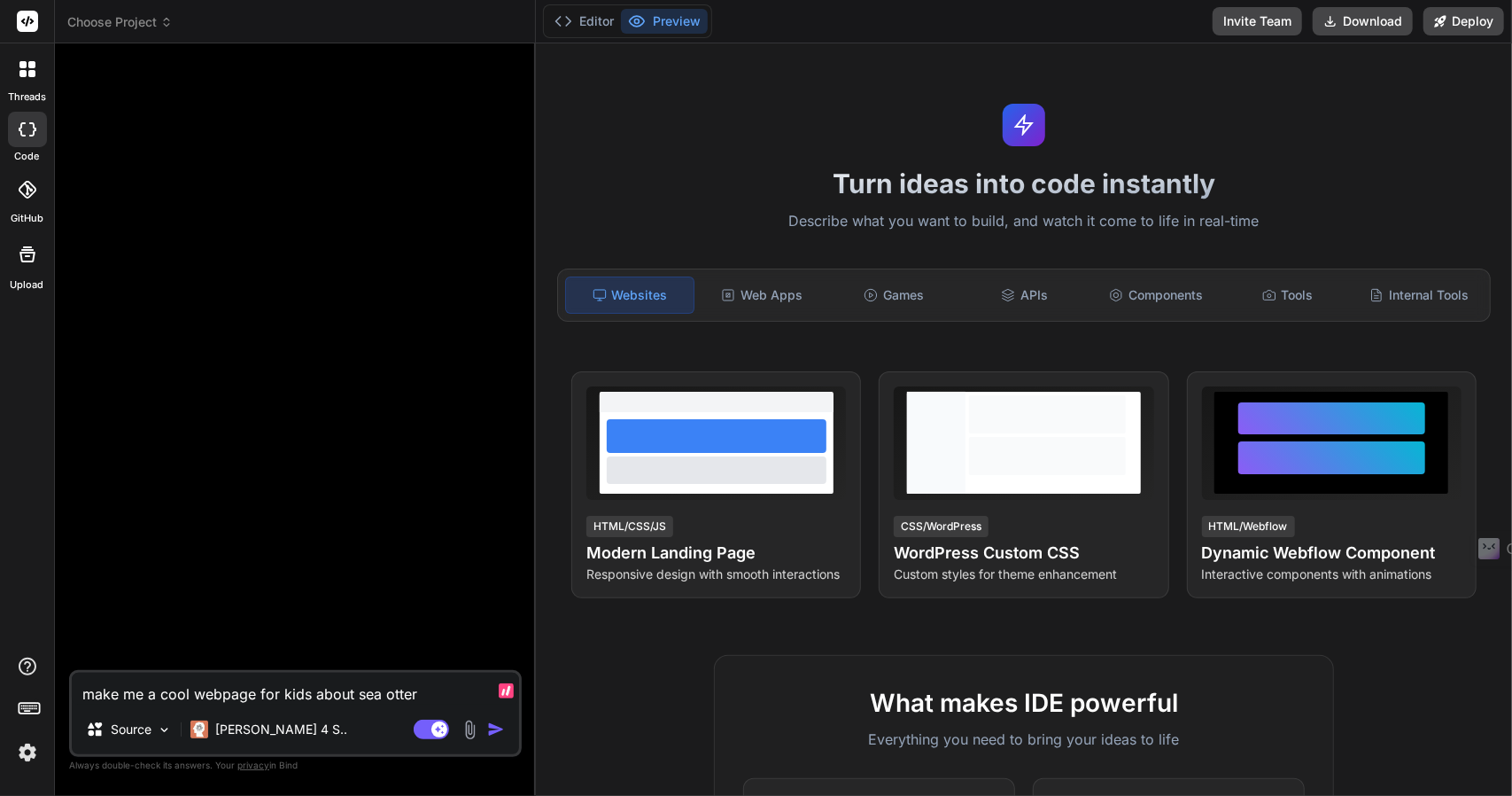
type textarea "make me a cool webpage for kids about sea otters"
type textarea "x"
type textarea "make me a cool webpage for kids about sea otters"
type textarea "x"
type textarea "make me a cool webpage for kids about sea otters a"
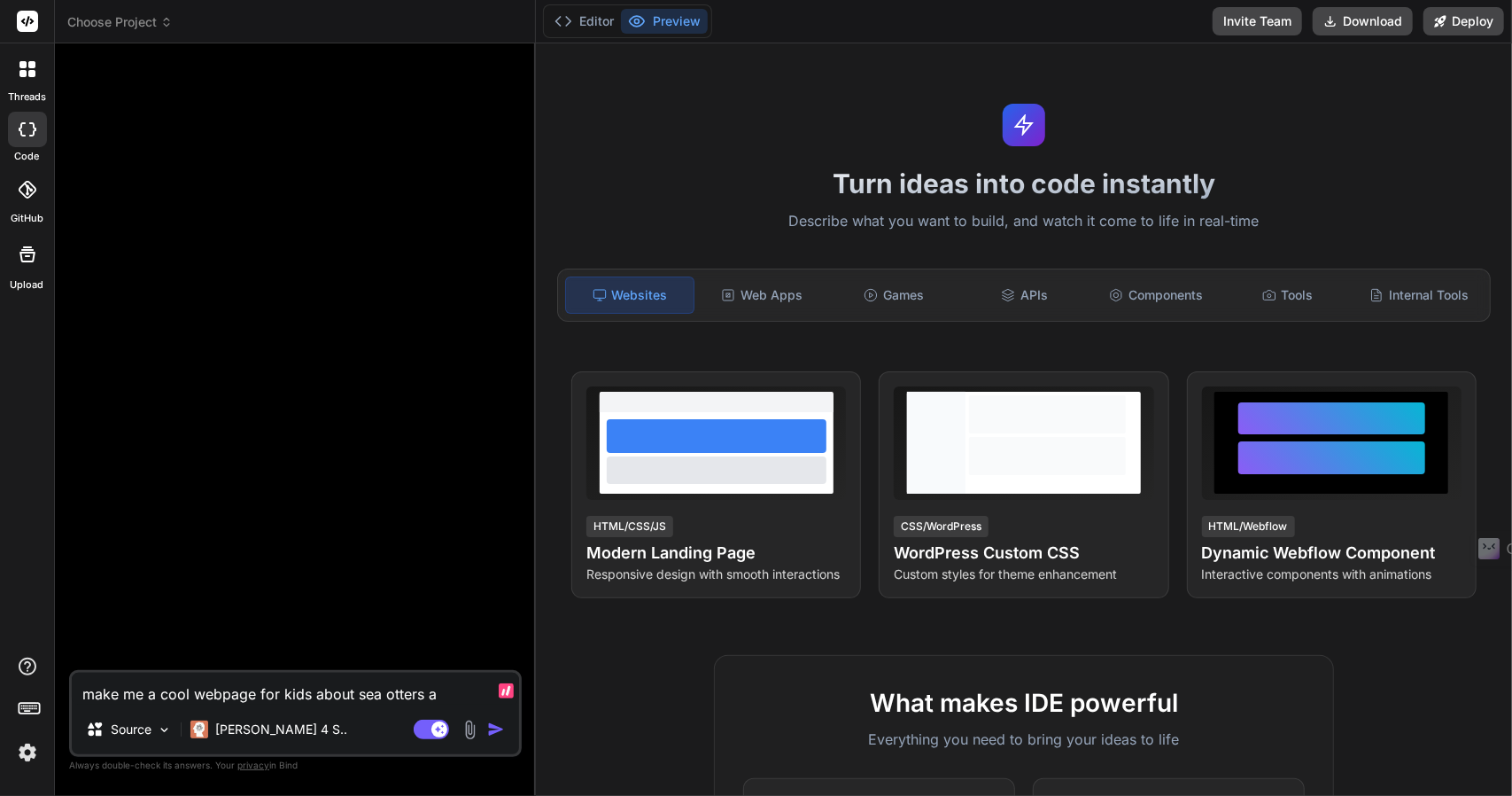
type textarea "x"
type textarea "make me a cool webpage for kids about sea otters an"
type textarea "x"
type textarea "make me a cool webpage for kids about sea otters and"
type textarea "x"
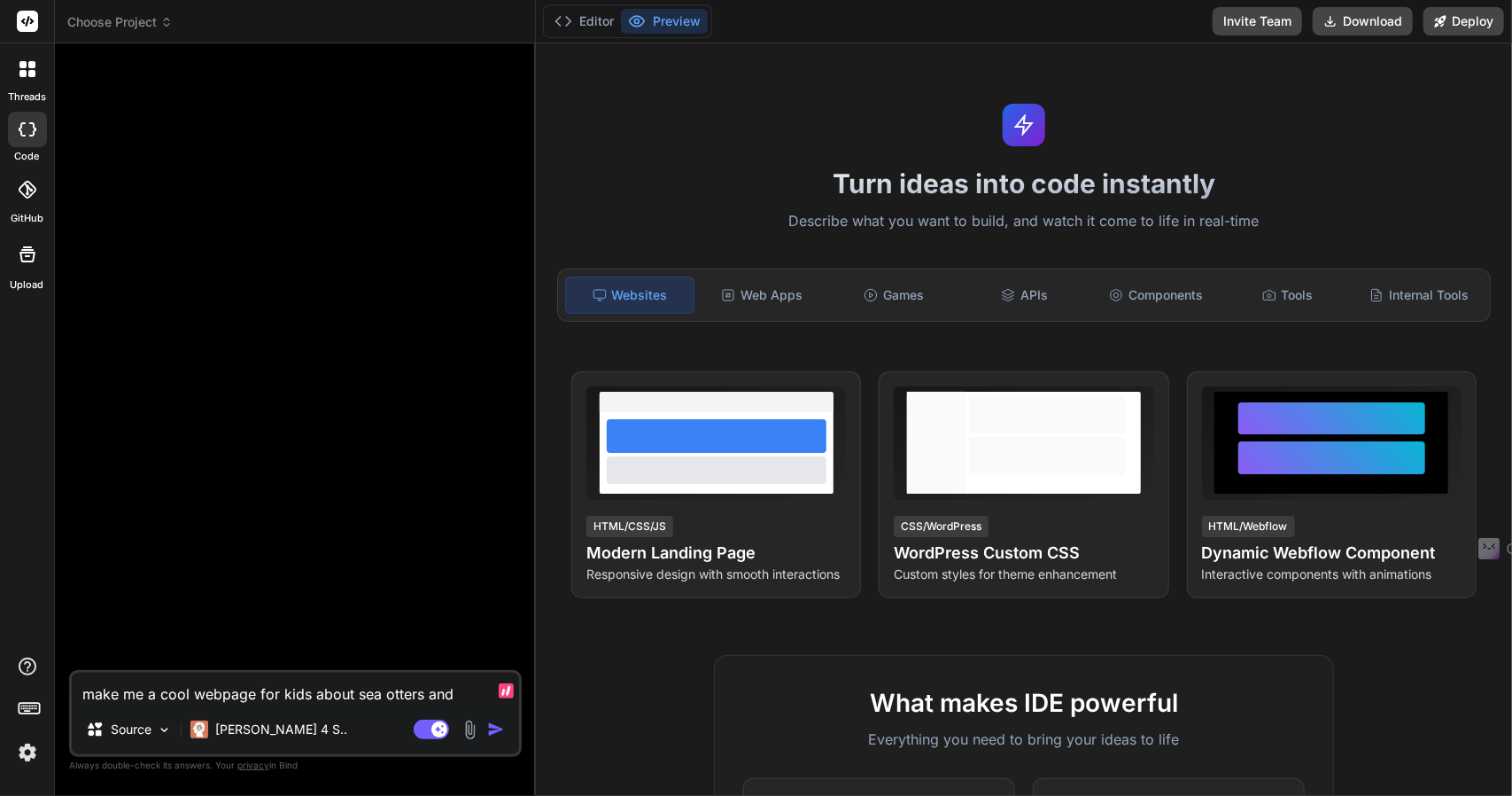
type textarea "make me a cool webpage for kids about sea otters and"
type textarea "x"
type textarea "make me a cool webpage for kids about sea otters and d"
type textarea "x"
type textarea "make me a cool webpage for kids about sea otters and di"
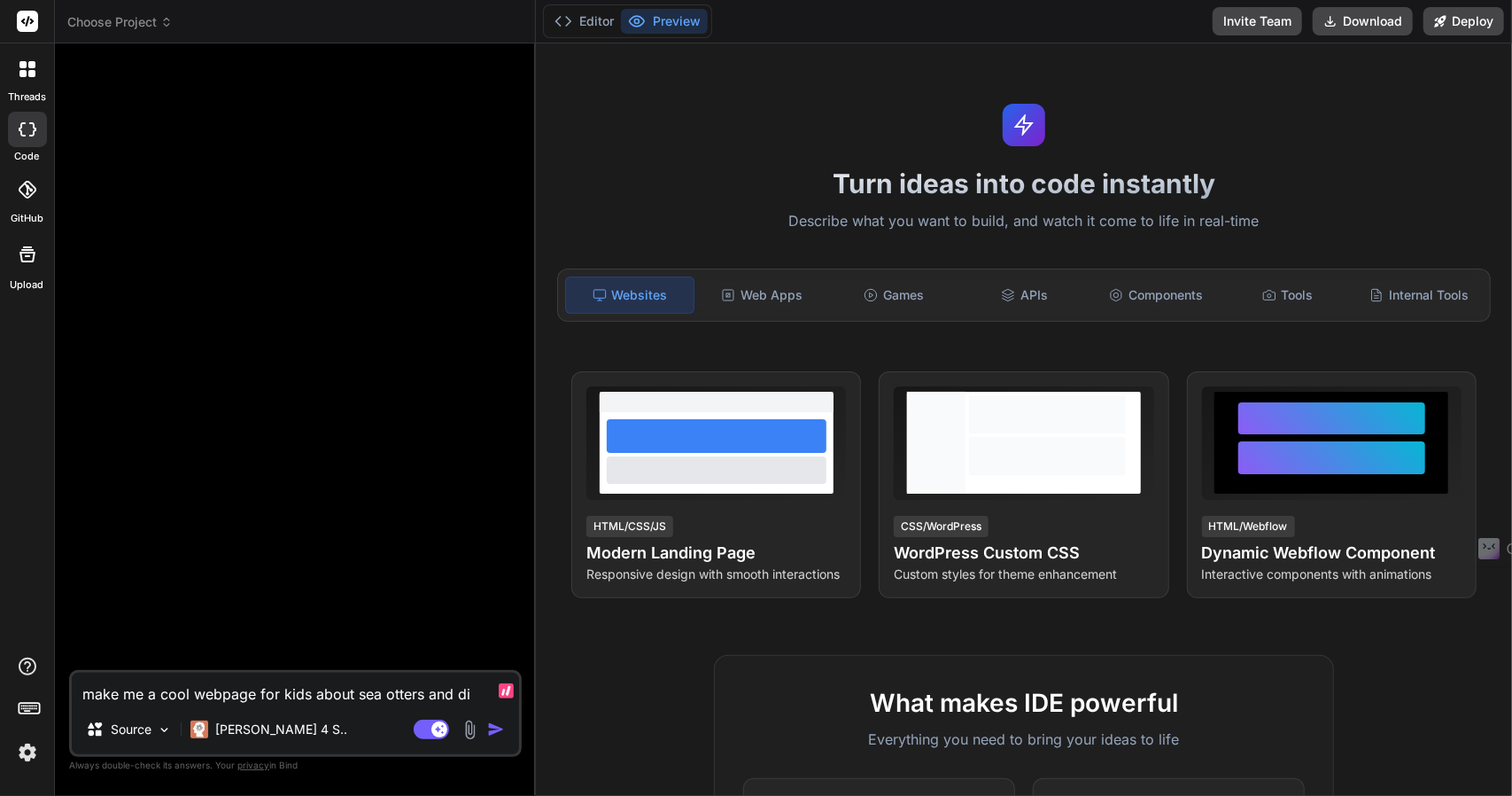
type textarea "x"
type textarea "make me a cool webpage for kids about sea otters and din"
type textarea "x"
type textarea "make me a cool webpage for kids about sea otters and dino"
type textarea "x"
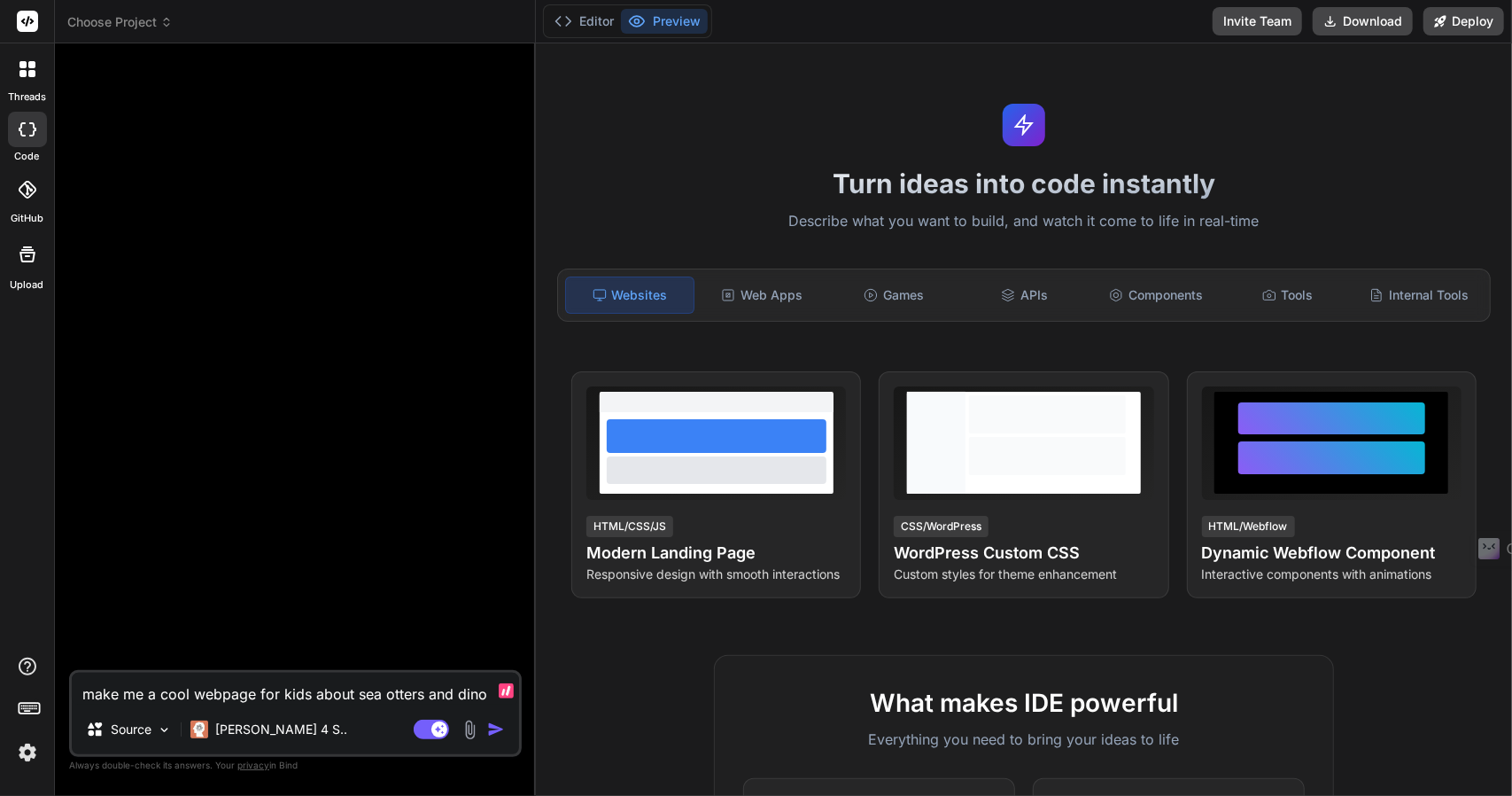
type textarea "make me a cool webpage for kids about sea otters and dinos"
type textarea "x"
type textarea "make me a cool webpage for kids about sea otters and dinosa"
type textarea "x"
type textarea "make me a cool webpage for kids about sea otters and dinosau"
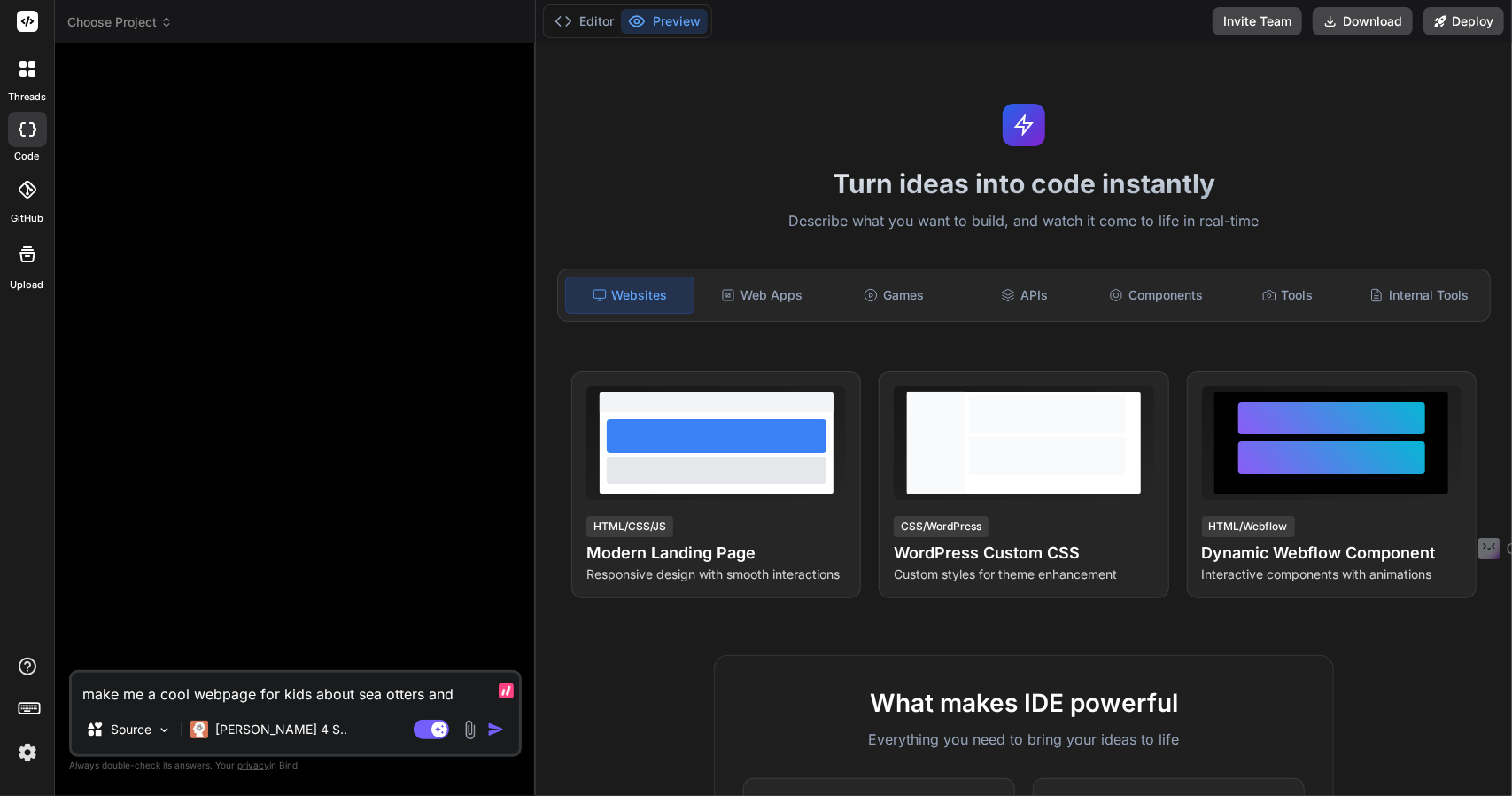
type textarea "x"
type textarea "make me a cool webpage for kids about sea otters and dinosaur"
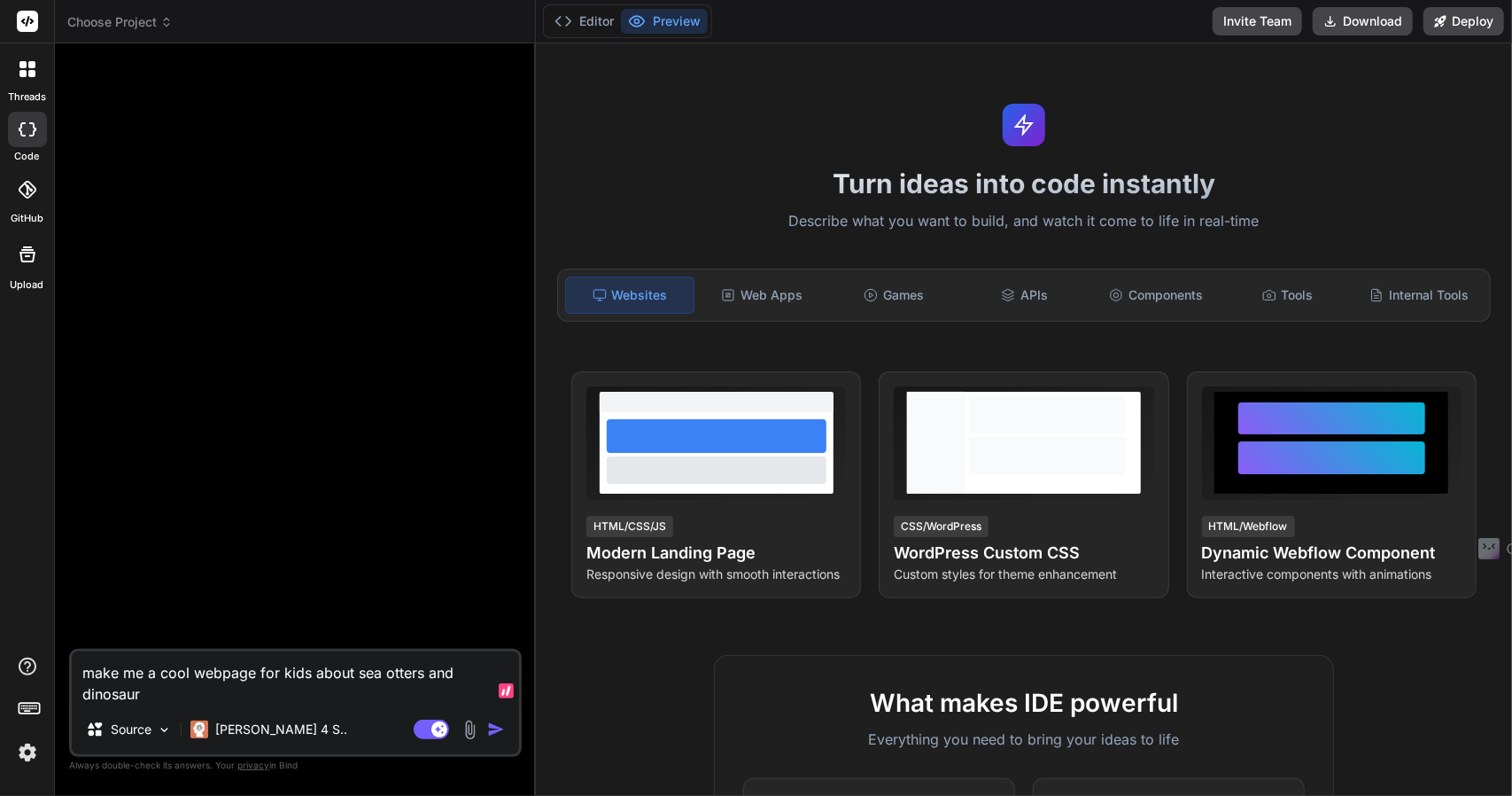
type textarea "x"
type textarea "make me a cool webpage for kids about sea otters and dinosaurs"
type textarea "x"
type textarea "make me a cool webpage for kids about sea otters and dinosaurs."
type textarea "x"
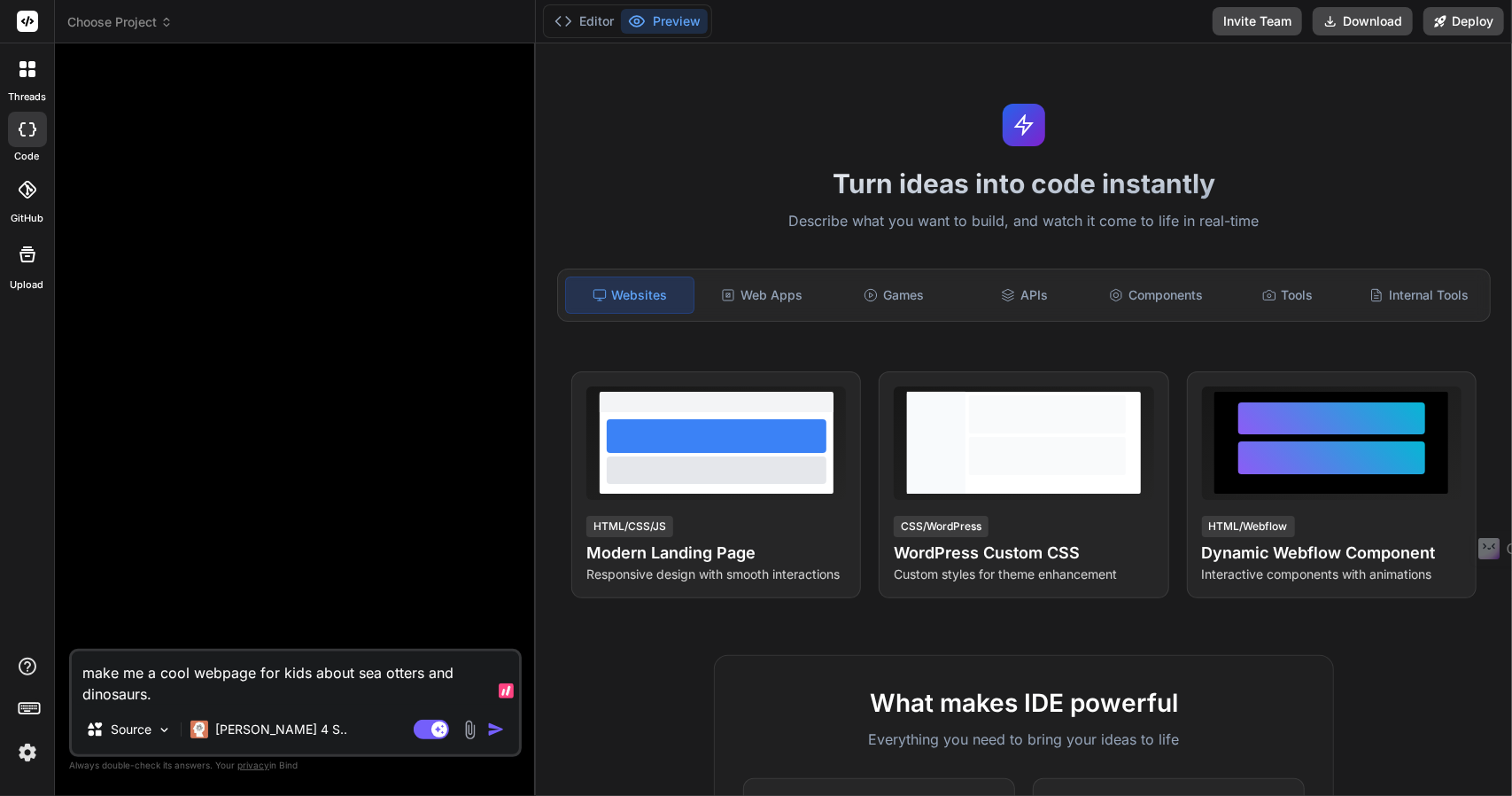
type textarea "make me a cool webpage for kids about sea otters and dinosaurs."
type textarea "x"
type textarea "make me a cool webpage for kids about sea otters and dinosaurs. h"
type textarea "x"
type textarea "make me a cool webpage for kids about sea otters and dinosaurs. ha"
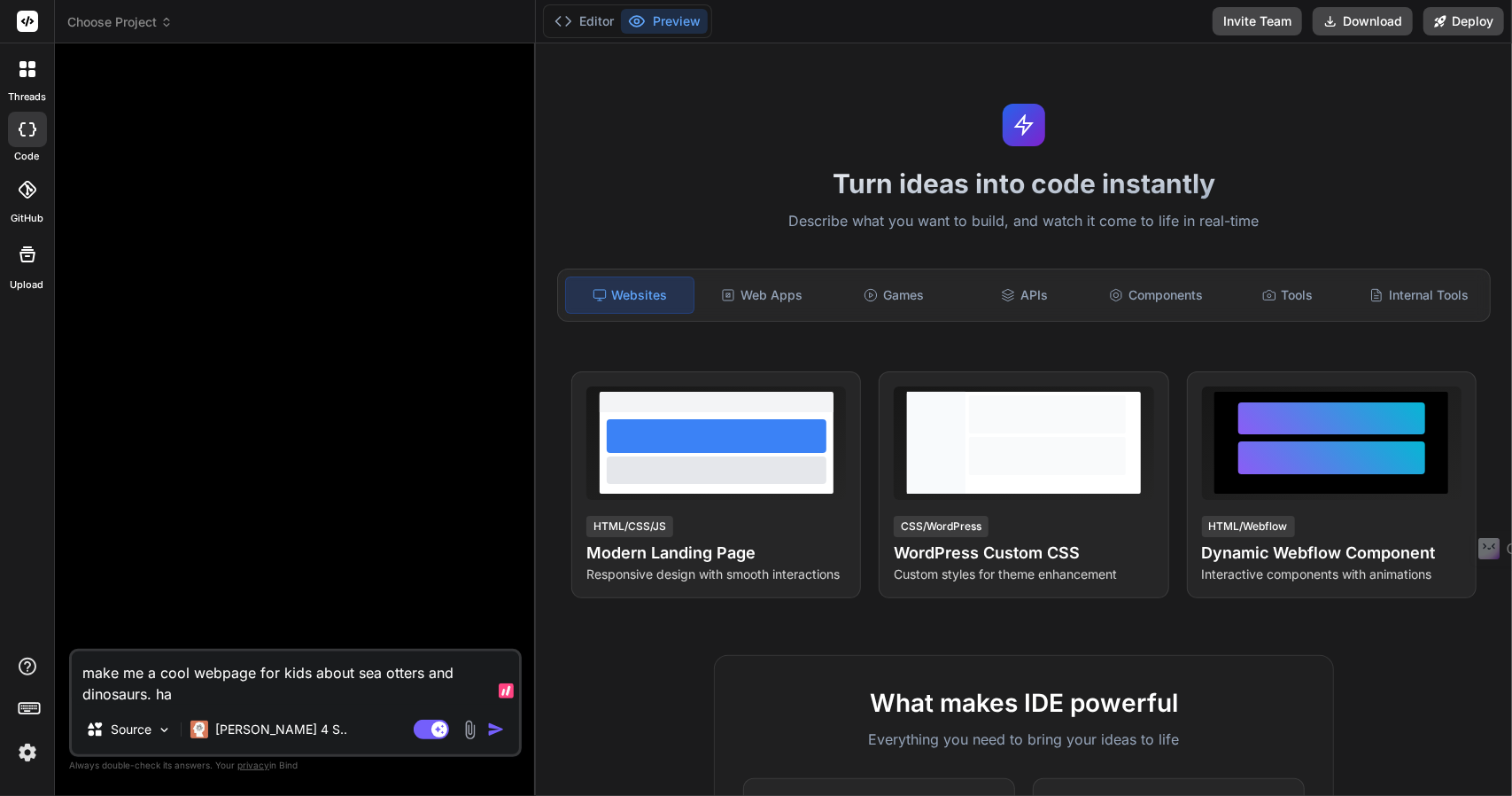
type textarea "x"
type textarea "make me a cool webpage for kids about sea otters and dinosaurs. hav"
type textarea "x"
type textarea "make me a cool webpage for kids about sea otters and dinosaurs. have"
type textarea "x"
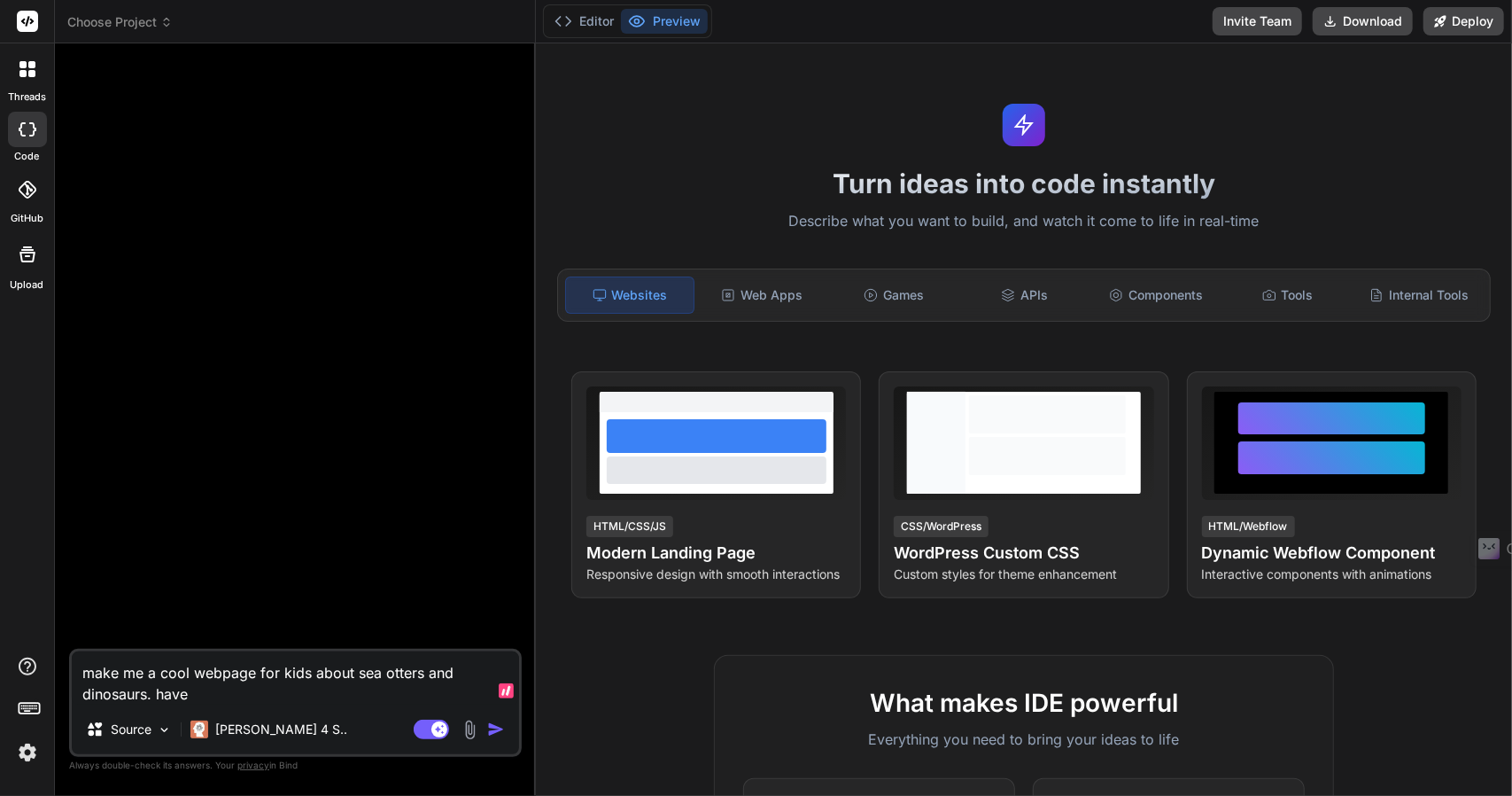
type textarea "make me a cool webpage for kids about sea otters and dinosaurs. have"
type textarea "x"
type textarea "make me a cool webpage for kids about sea otters and dinosaurs. have l"
type textarea "x"
type textarea "make me a cool webpage for kids about sea otters and dinosaurs. have lo"
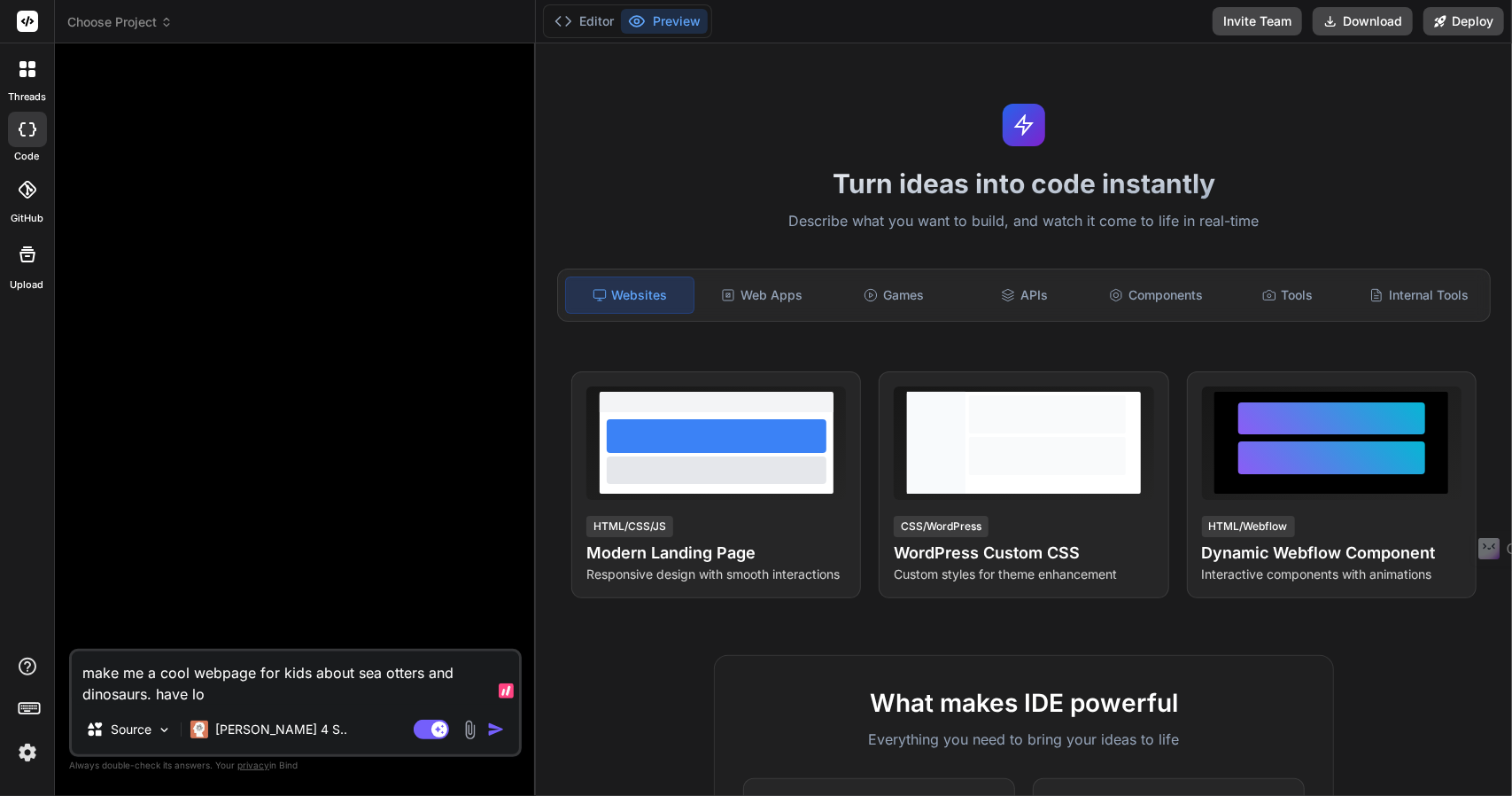
type textarea "x"
type textarea "make me a cool webpage for kids about sea otters and dinosaurs. have lot"
type textarea "x"
type textarea "make me a cool webpage for kids about sea otters and dinosaurs. have lots"
type textarea "x"
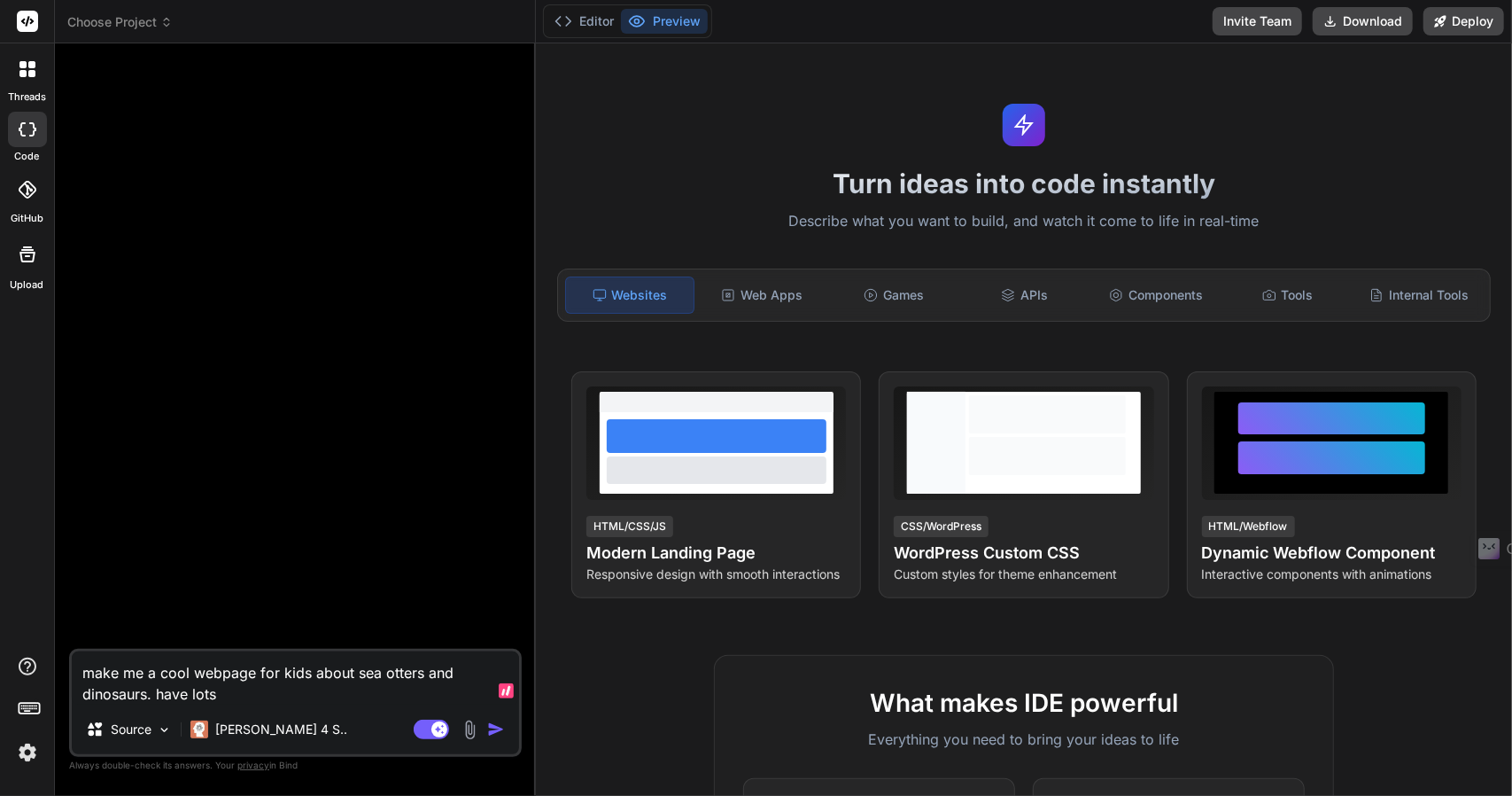
type textarea "make me a cool webpage for kids about sea otters and dinosaurs. have lots"
type textarea "x"
type textarea "make me a cool webpage for kids about sea otters and dinosaurs. have lots o"
type textarea "x"
type textarea "make me a cool webpage for kids about sea otters and dinosaurs. have lots of"
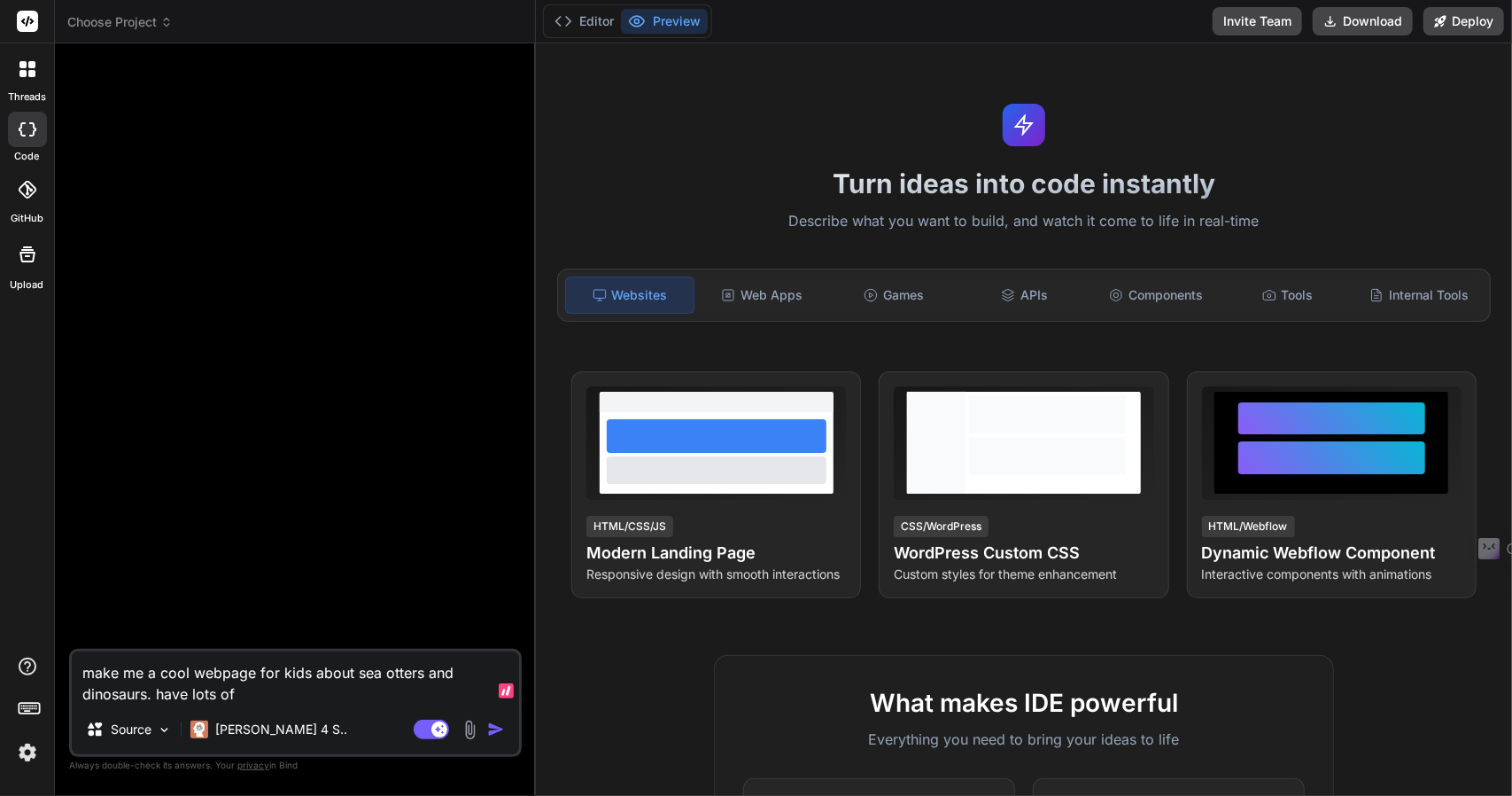
type textarea "x"
type textarea "make me a cool webpage for kids about sea otters and dinosaurs. have lots of"
type textarea "x"
type textarea "make me a cool webpage for kids about sea otters and dinosaurs. have lots of f"
type textarea "x"
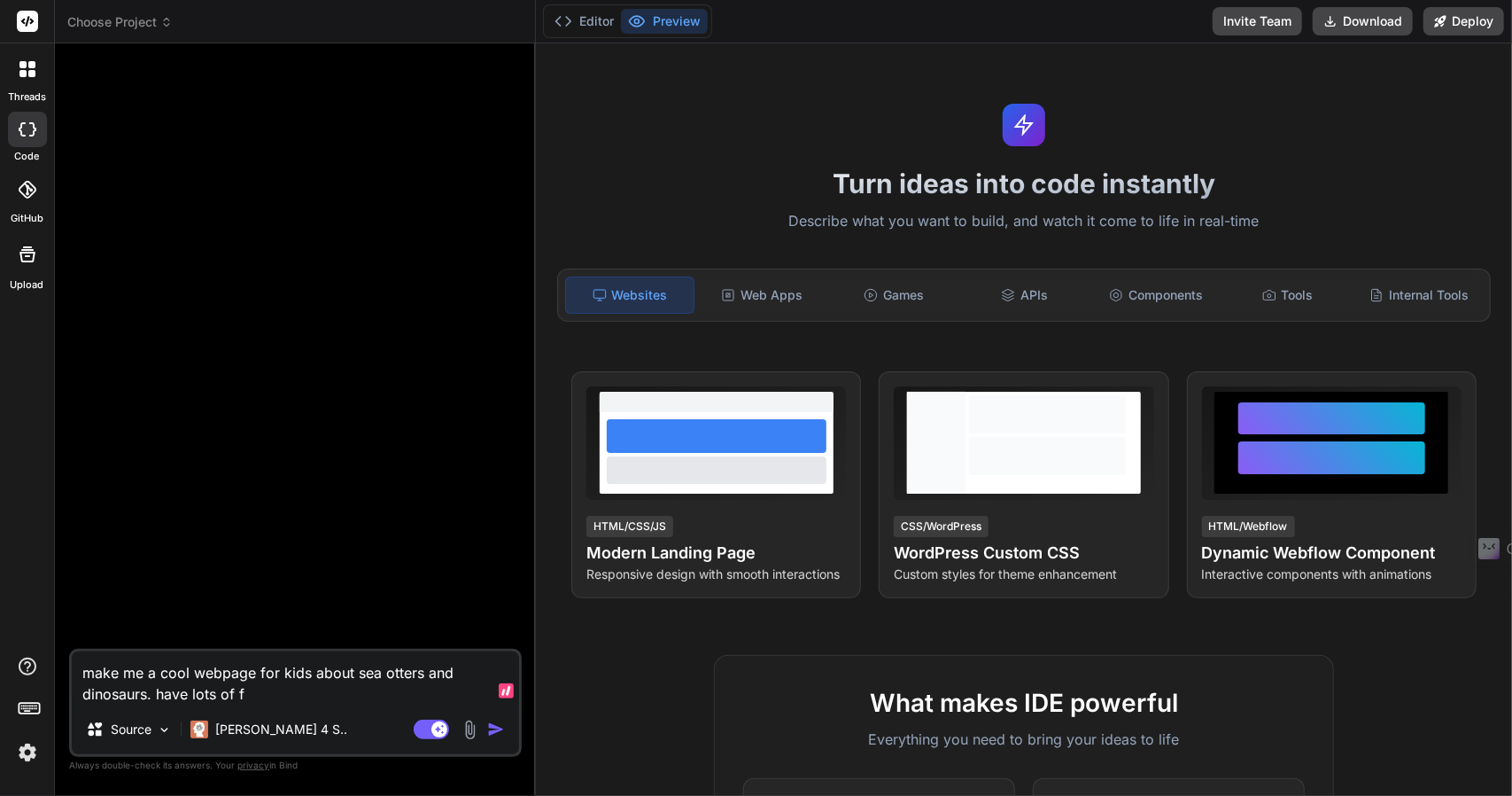
type textarea "make me a cool webpage for kids about sea otters and dinosaurs. have lots of fu"
type textarea "x"
type textarea "make me a cool webpage for kids about sea otters and dinosaurs. have lots of fun"
type textarea "x"
type textarea "make me a cool webpage for kids about sea otters and dinosaurs. have lots of fun"
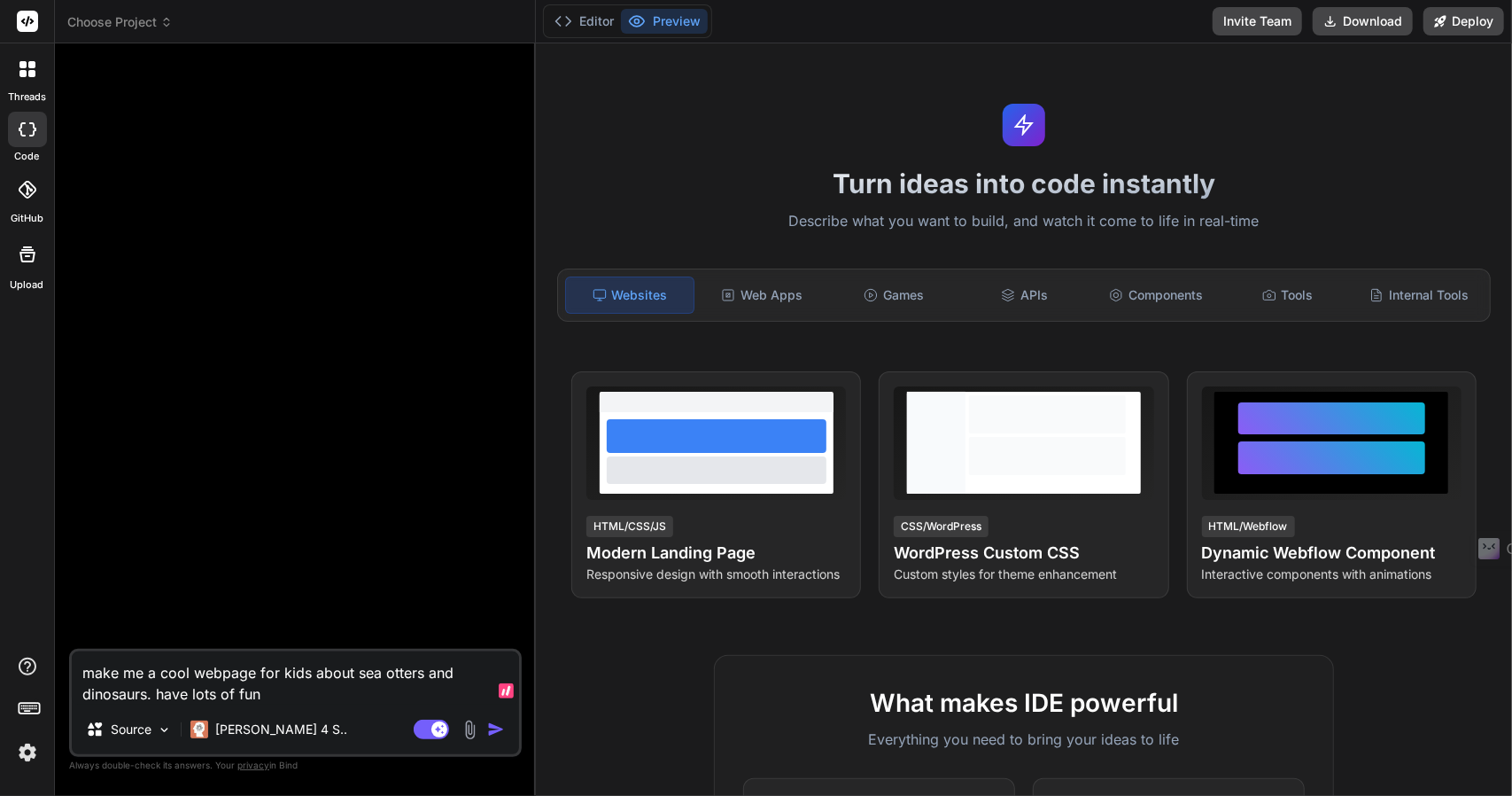
type textarea "x"
type textarea "make me a cool webpage for kids about sea otters and dinosaurs. have lots of fu…"
type textarea "x"
type textarea "make me a cool webpage for kids about sea otters and dinosaurs. have lots of fu…"
type textarea "x"
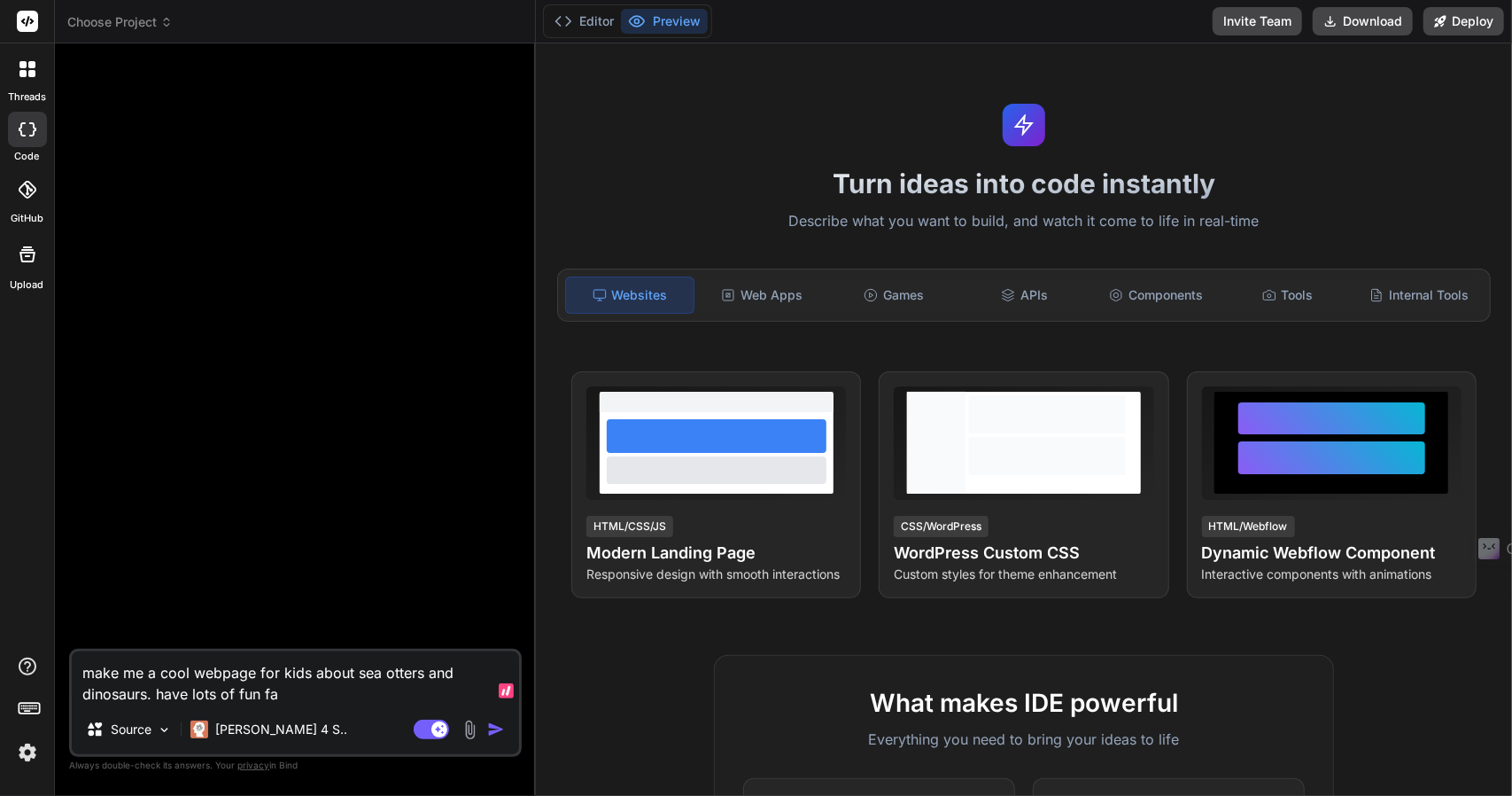
type textarea "make me a cool webpage for kids about sea otters and dinosaurs. have lots of fu…"
type textarea "x"
type textarea "make me a cool webpage for kids about sea otters and dinosaurs. have lots of fu…"
type textarea "x"
type textarea "make me a cool webpage for kids about sea otters and dinosaurs. have lots of fu…"
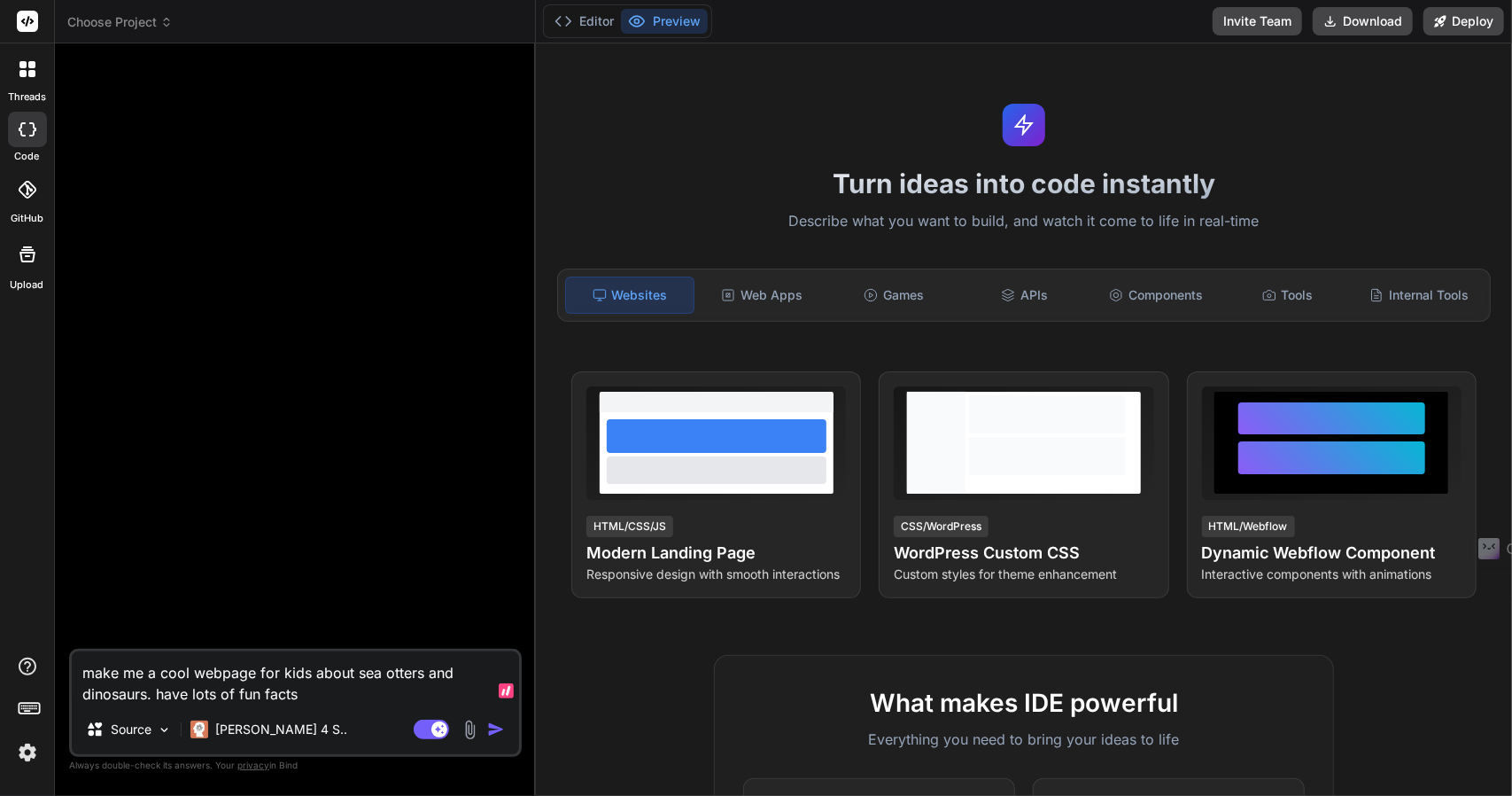
type textarea "x"
type textarea "make me a cool webpage for kids about sea otters and dinosaurs. have lots of fu…"
type textarea "x"
type textarea "make me a cool webpage for kids about sea otters and dinosaurs. have lots of fu…"
type textarea "x"
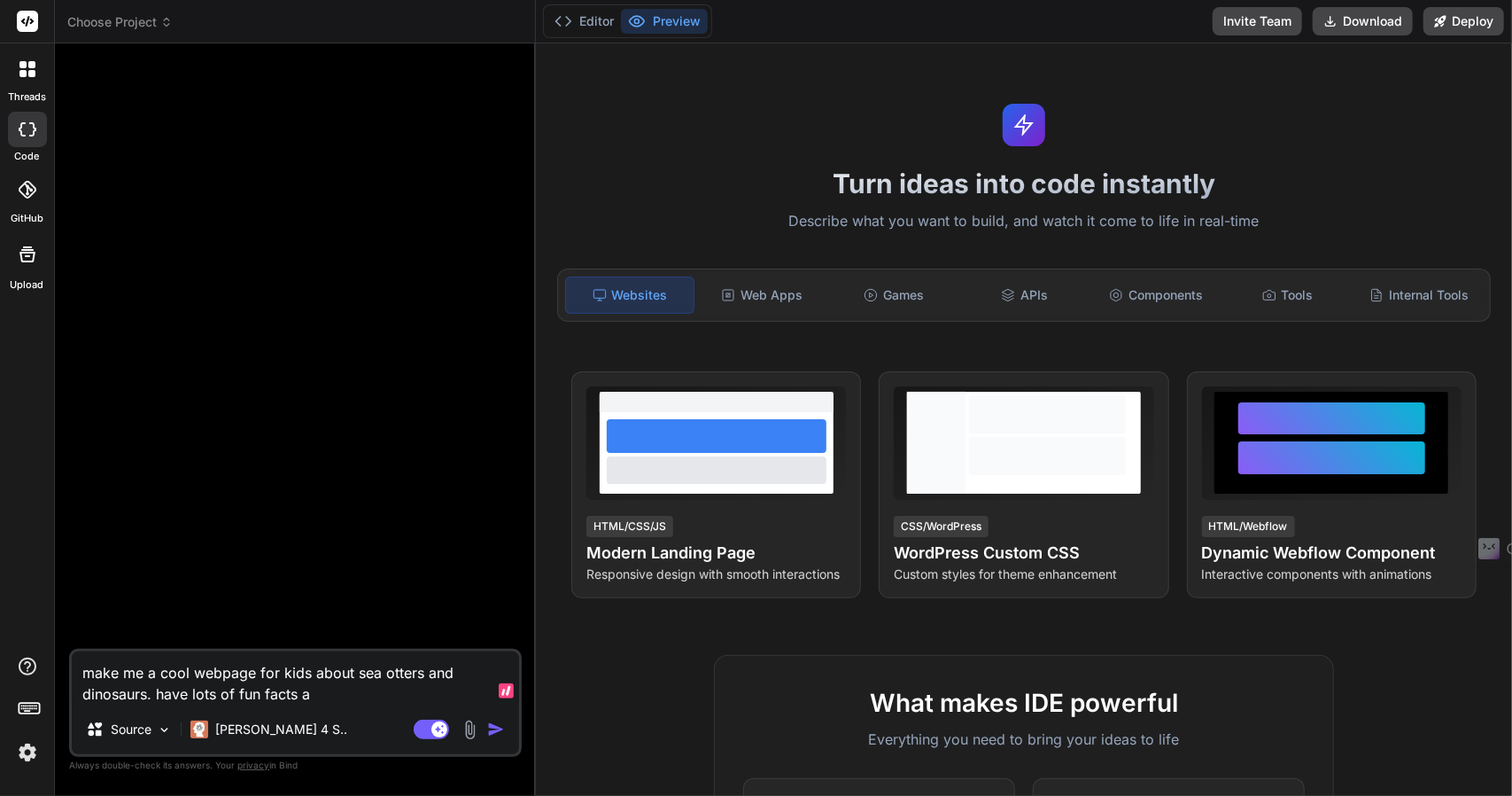
type textarea "make me a cool webpage for kids about sea otters and dinosaurs. have lots of fu…"
type textarea "x"
type textarea "make me a cool webpage for kids about sea otters and dinosaurs. have lots of fu…"
type textarea "x"
type textarea "make me a cool webpage for kids about sea otters and dinosaurs. have lots of fu…"
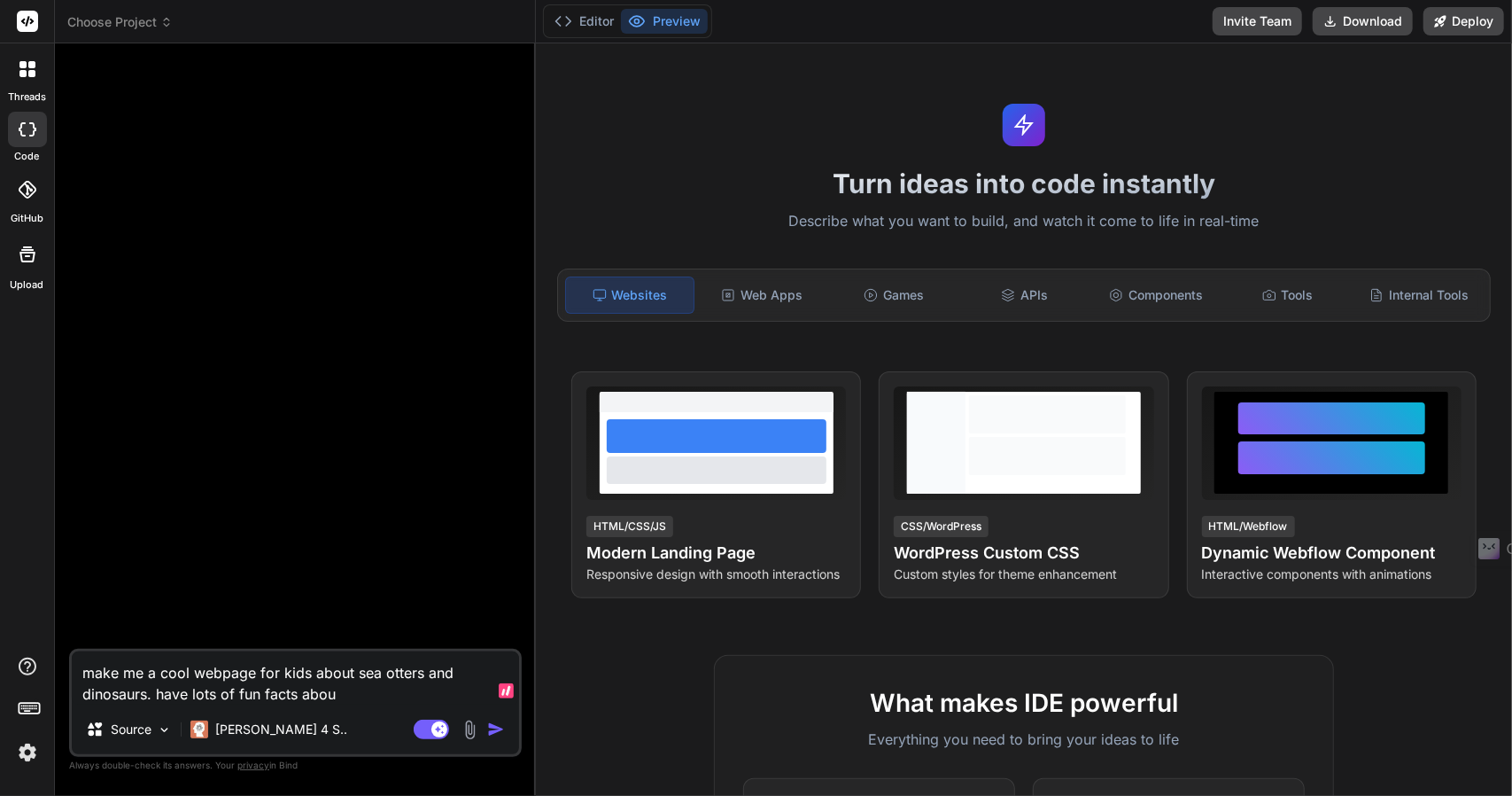
type textarea "x"
type textarea "make me a cool webpage for kids about sea otters and dinosaurs. have lots of fu…"
type textarea "x"
type textarea "make me a cool webpage for kids about sea otters and dinosaurs. have lots of fu…"
type textarea "x"
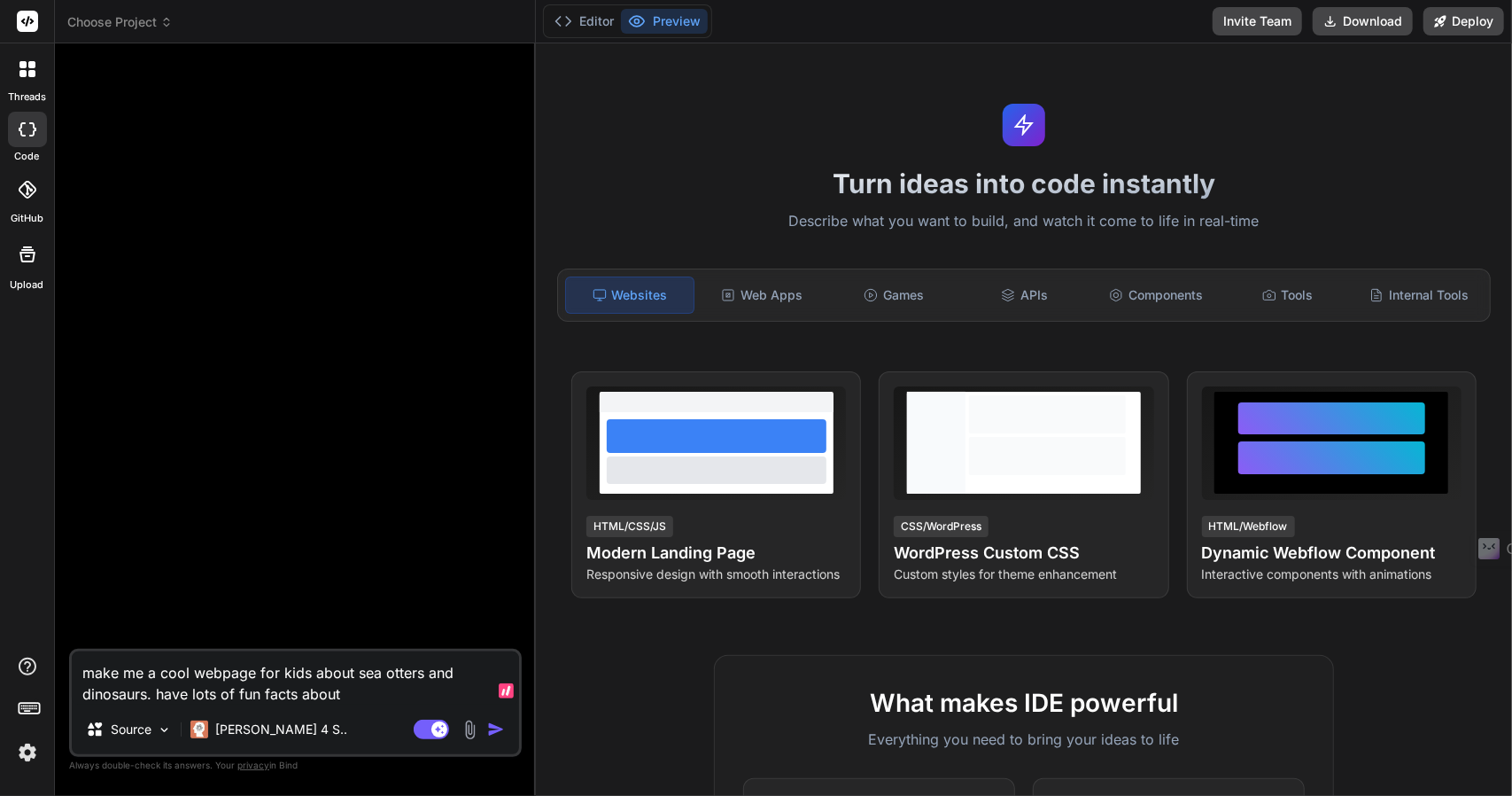
type textarea "make me a cool webpage for kids about sea otters and dinosaurs. have lots of fu…"
type textarea "x"
type textarea "make me a cool webpage for kids about sea otters and dinosaurs. have lots of fu…"
type textarea "x"
type textarea "make me a cool webpage for kids about sea otters and dinosaurs. have lots of fu…"
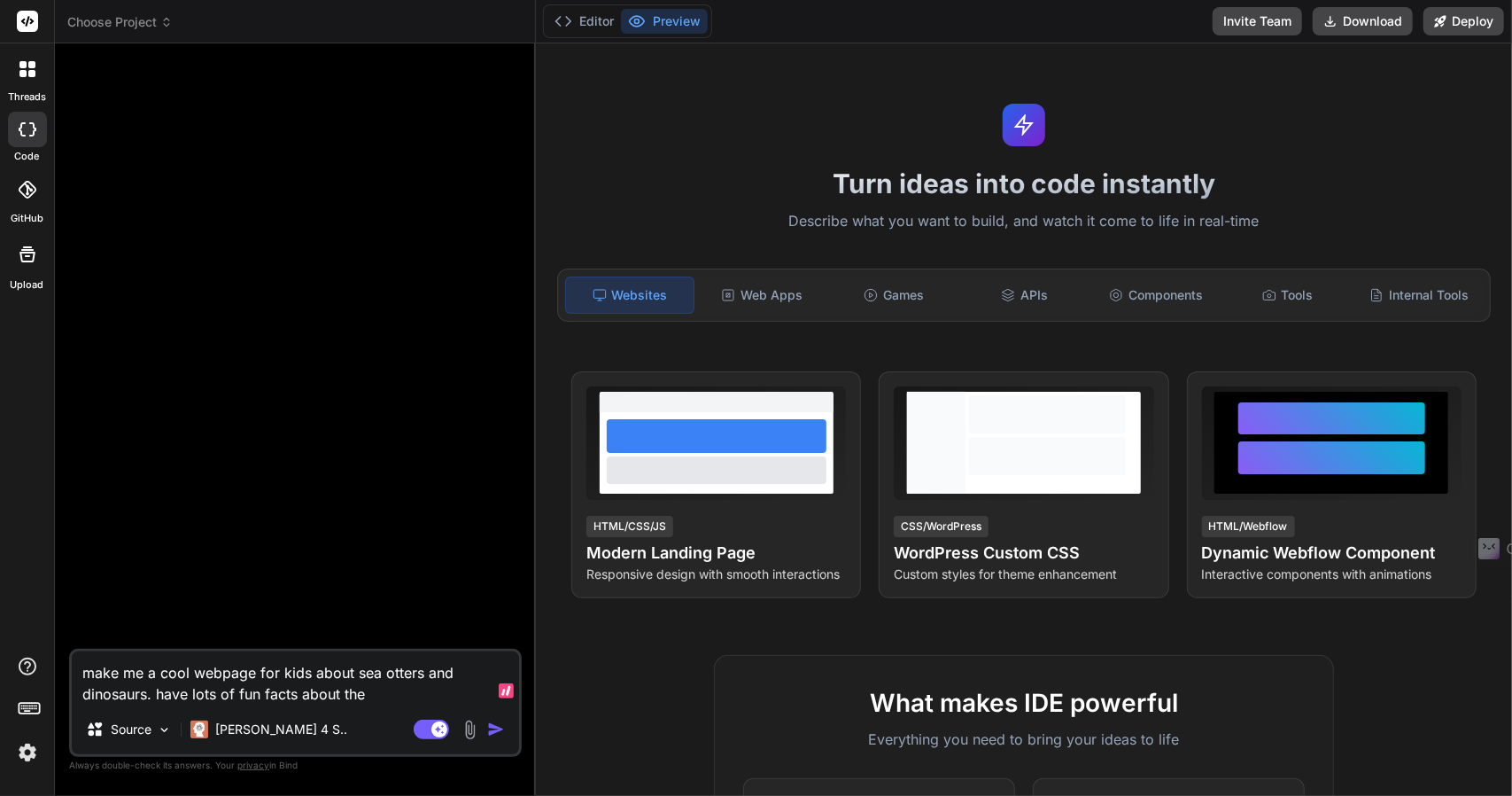
type textarea "x"
type textarea "make me a cool webpage for kids about sea otters and dinosaurs. have lots of fu…"
click at [503, 724] on img "button" at bounding box center [495, 729] width 18 height 18
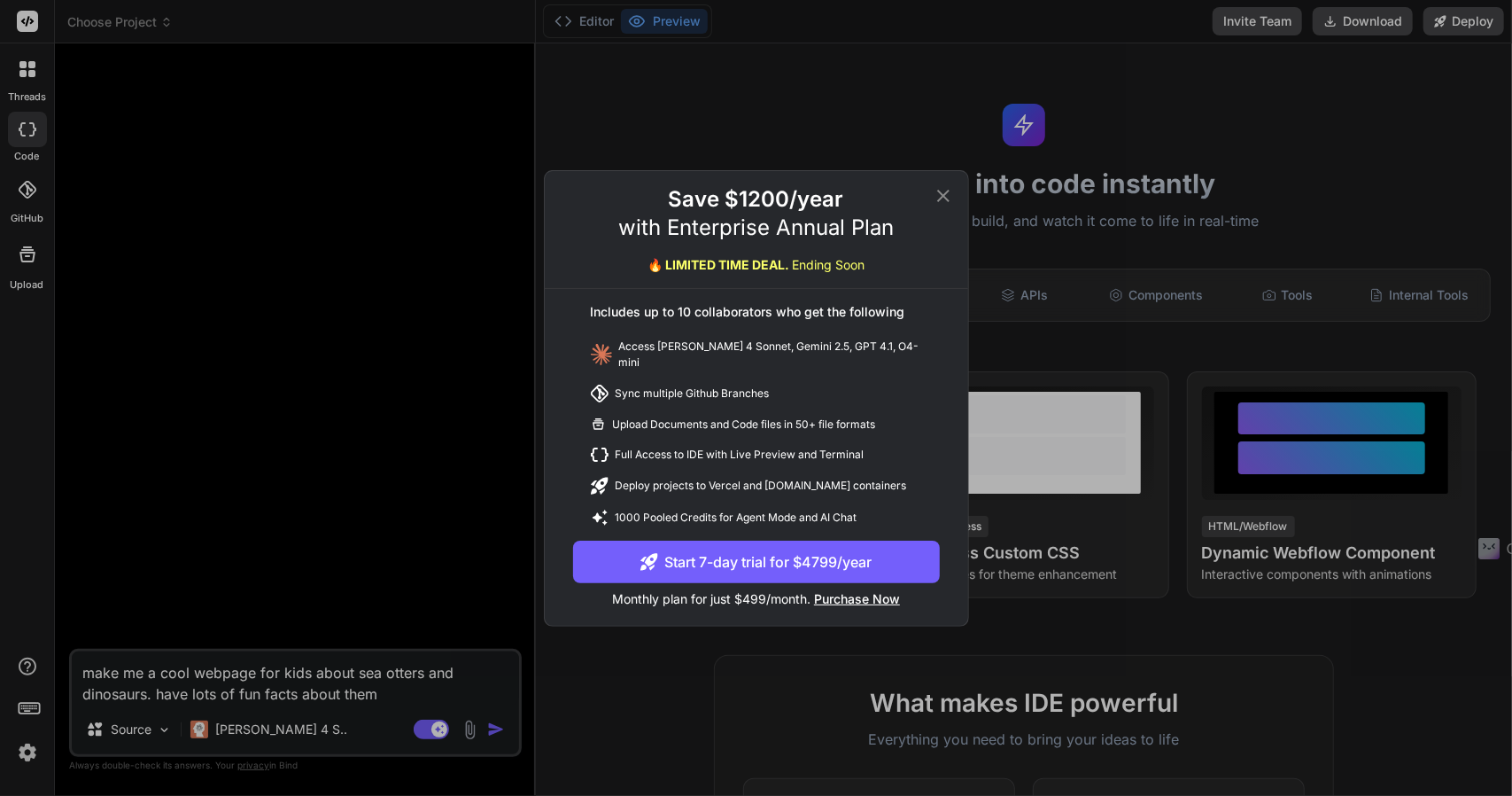
click at [938, 200] on icon at bounding box center [943, 195] width 21 height 21
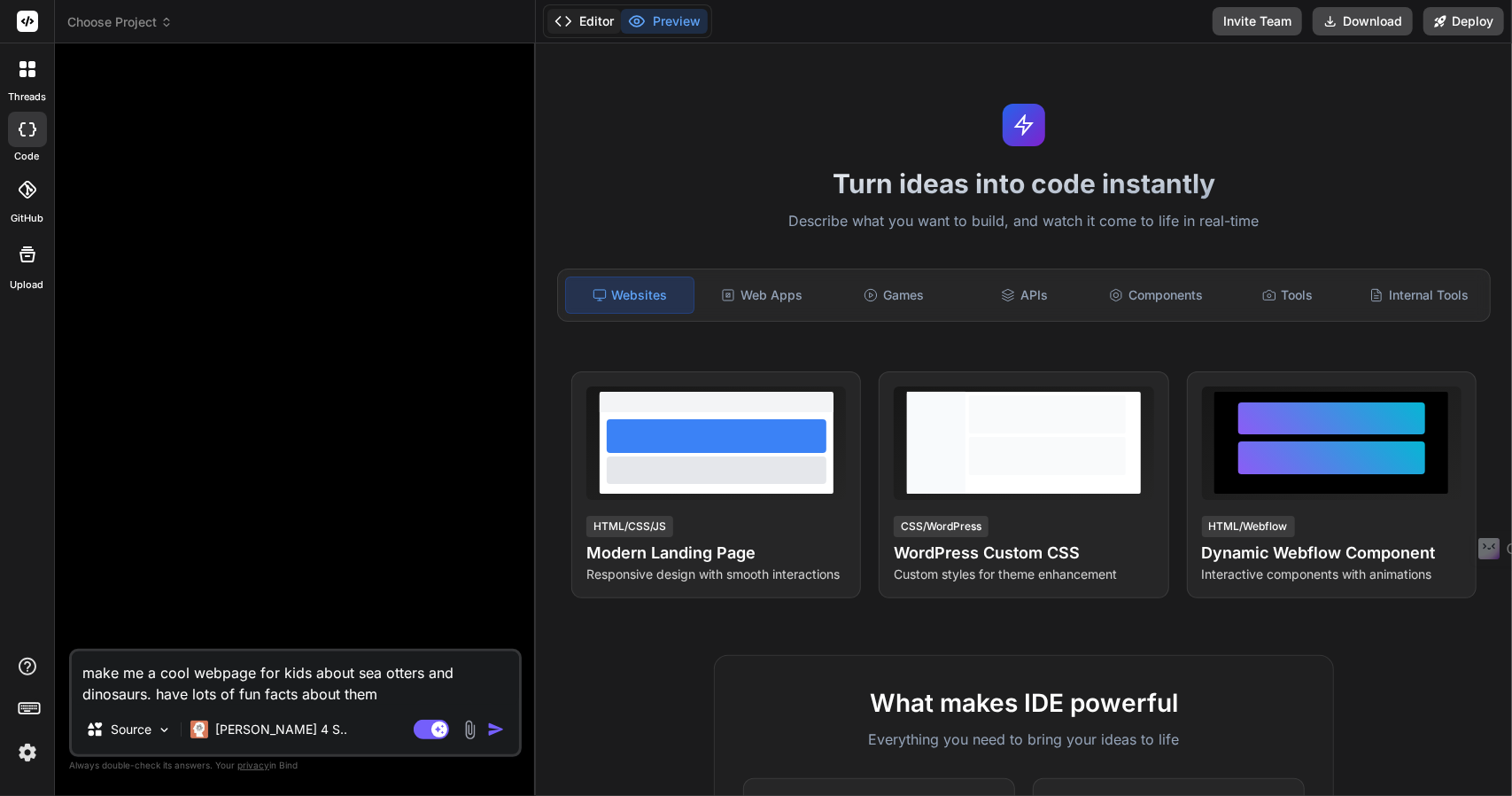
click at [584, 24] on button "Editor" at bounding box center [584, 21] width 74 height 25
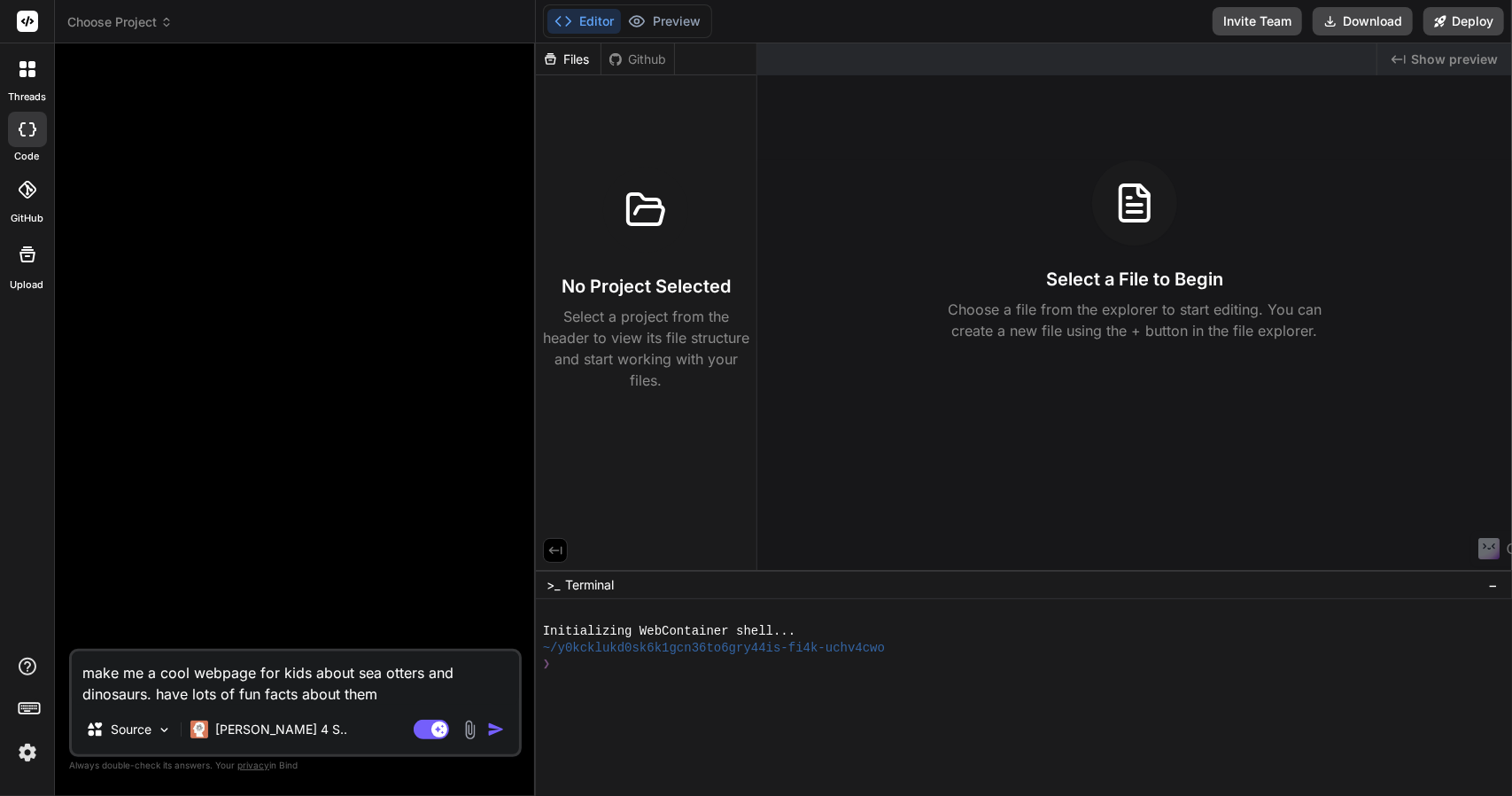
click at [501, 728] on img "button" at bounding box center [495, 729] width 18 height 18
